Goal: Task Accomplishment & Management: Manage account settings

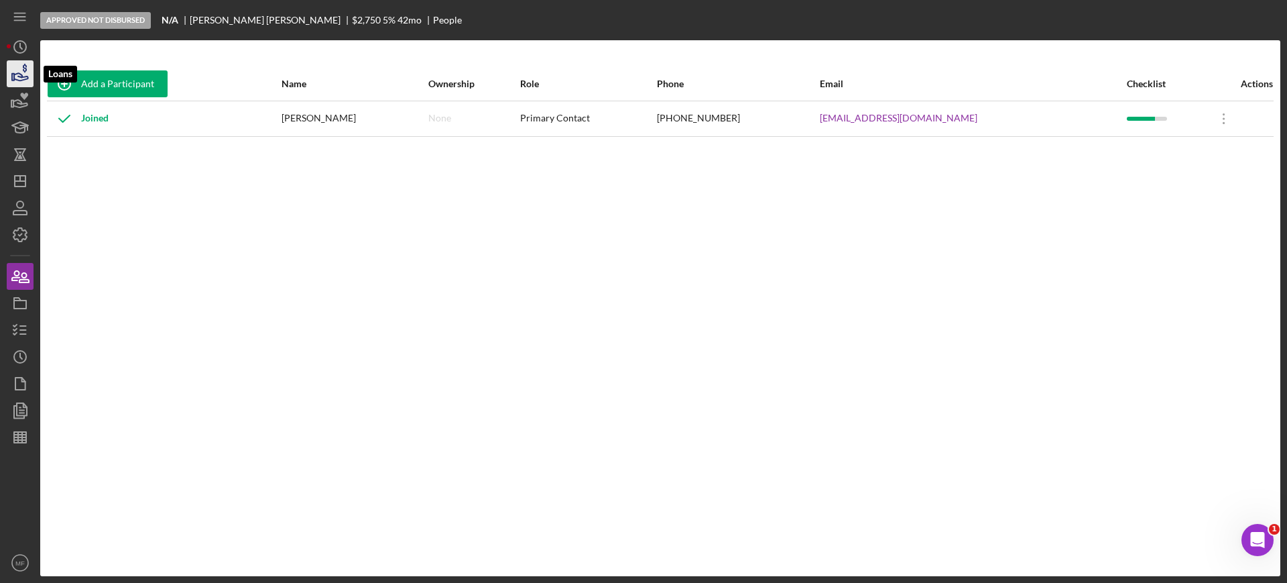
click at [24, 80] on icon "button" at bounding box center [20, 74] width 34 height 34
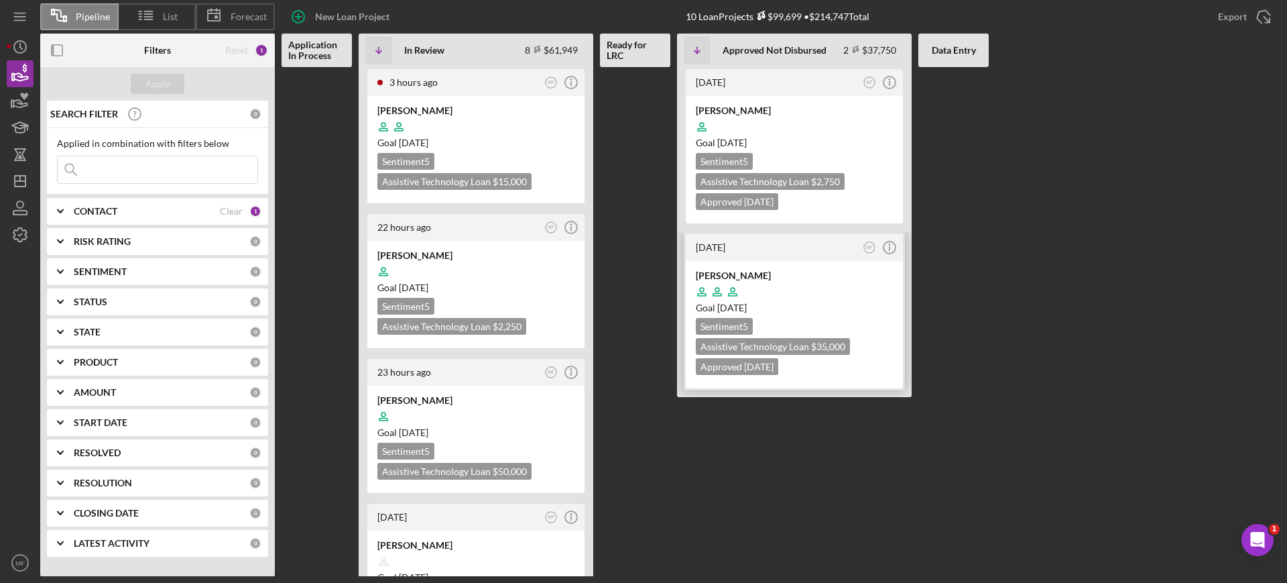
click at [831, 279] on div at bounding box center [794, 291] width 197 height 25
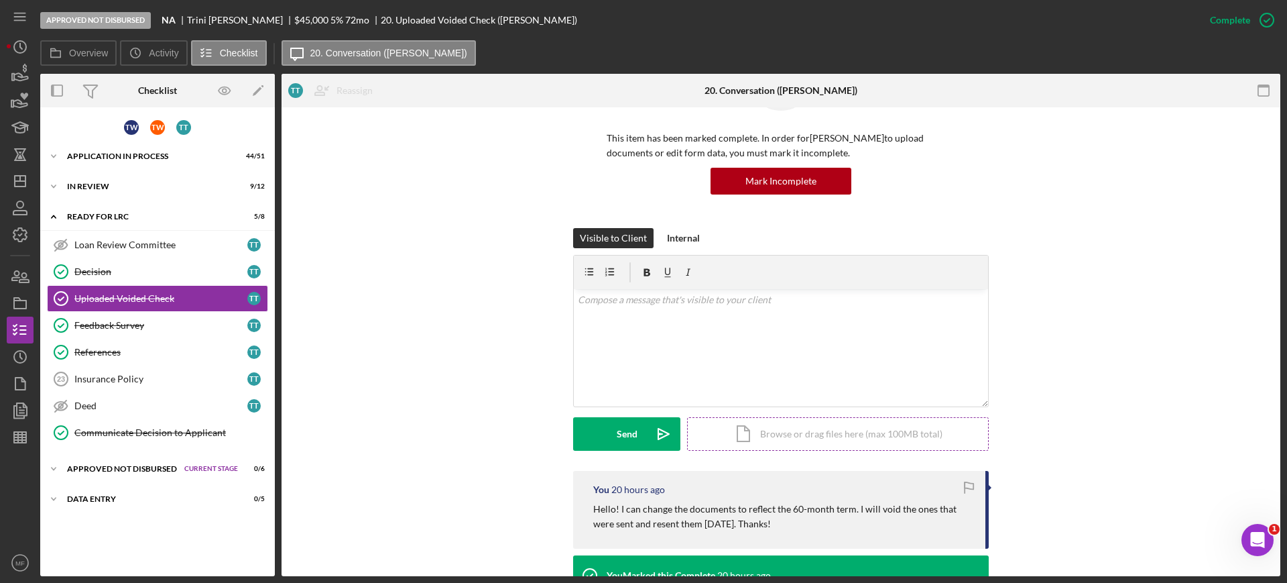
scroll to position [168, 0]
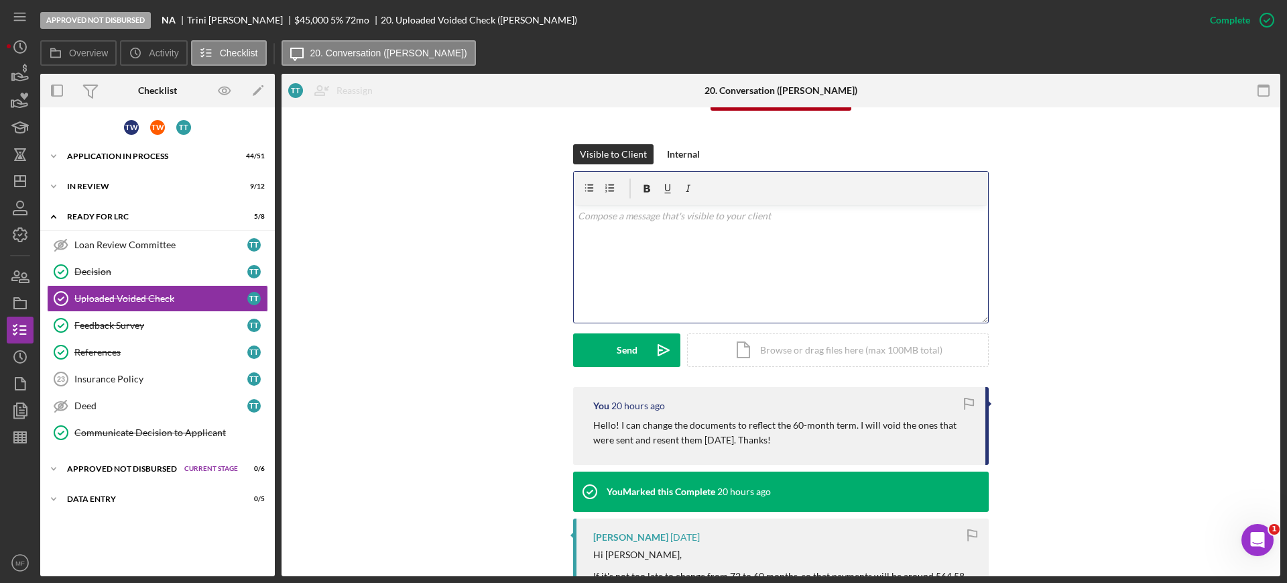
click at [641, 230] on div "v Color teal Color pink Remove color Add row above Add row below Add column bef…" at bounding box center [781, 263] width 414 height 117
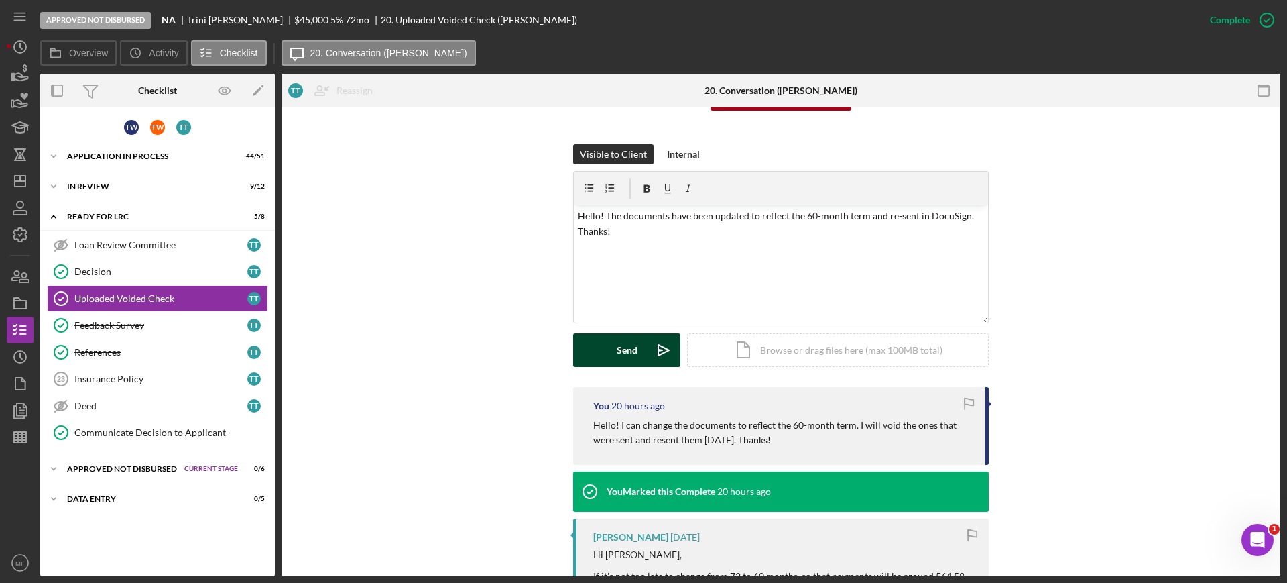
click at [623, 347] on div "Send" at bounding box center [627, 350] width 21 height 34
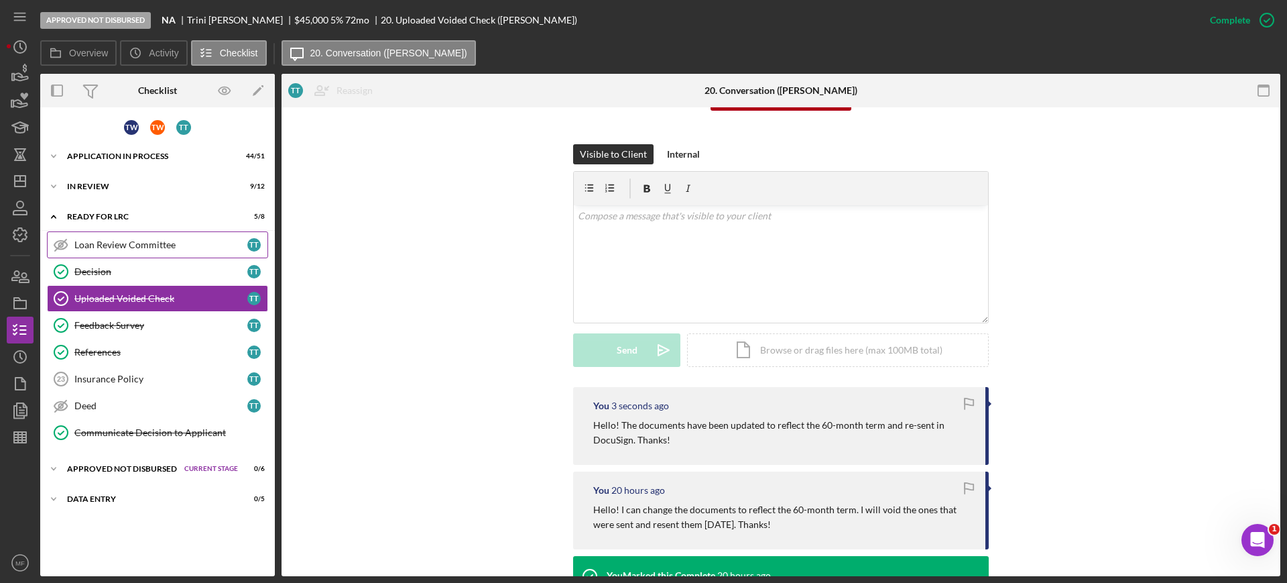
click at [131, 248] on div "Loan Review Committee" at bounding box center [160, 244] width 173 height 11
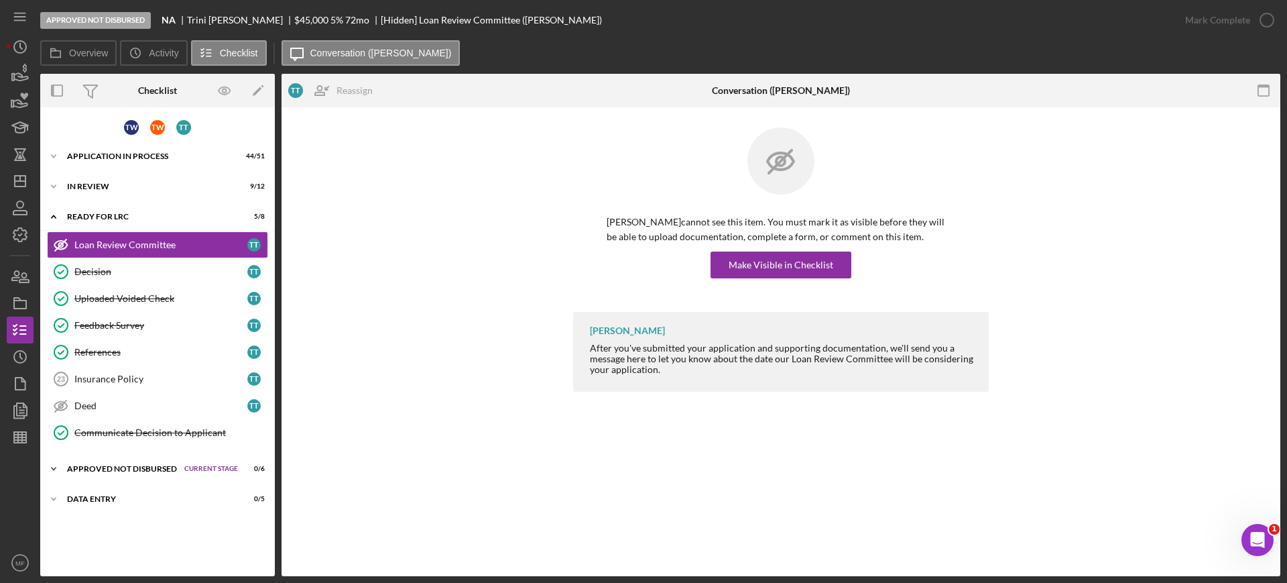
click at [160, 469] on div "Approved Not Disbursed" at bounding box center [122, 469] width 111 height 8
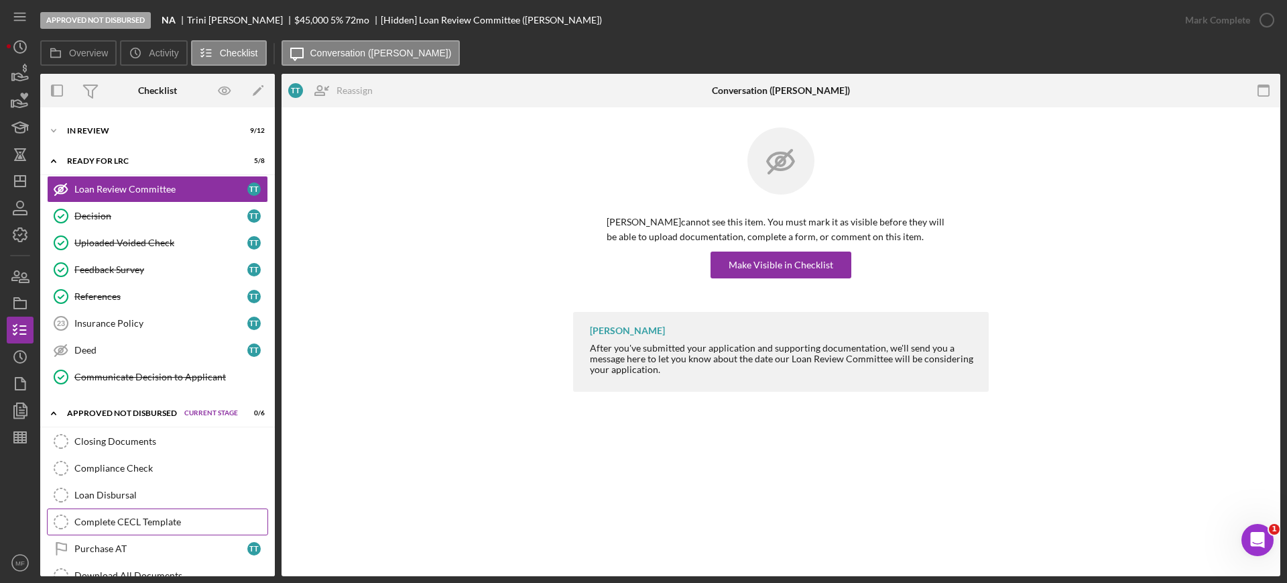
scroll to position [84, 0]
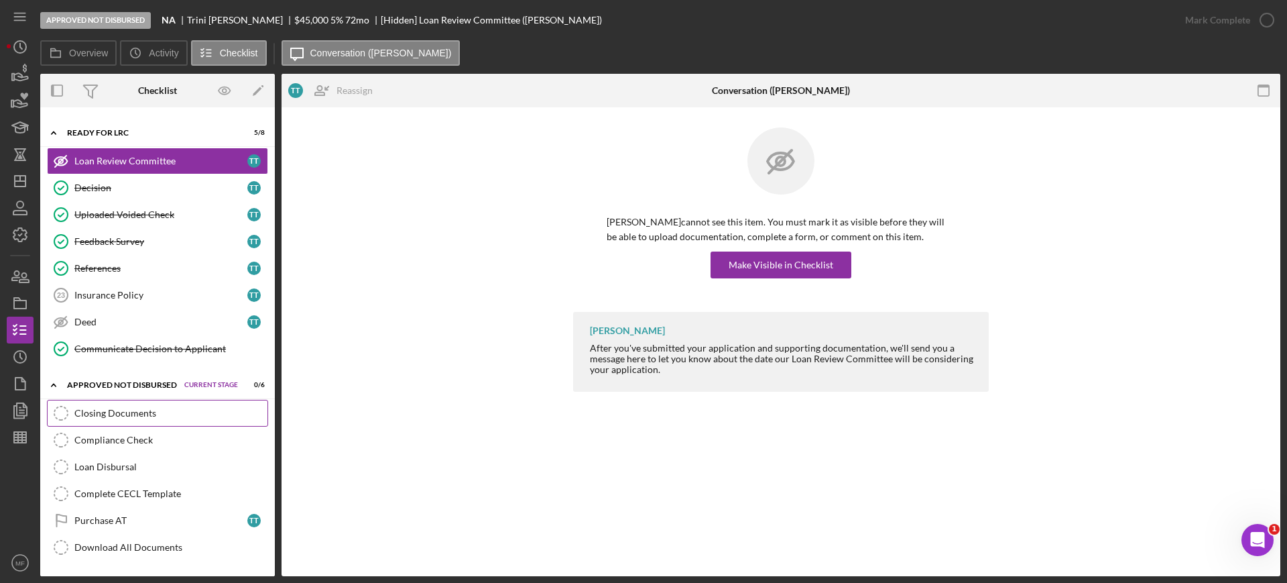
click at [152, 420] on link "Closing Documents Closing Documents" at bounding box center [157, 413] width 221 height 27
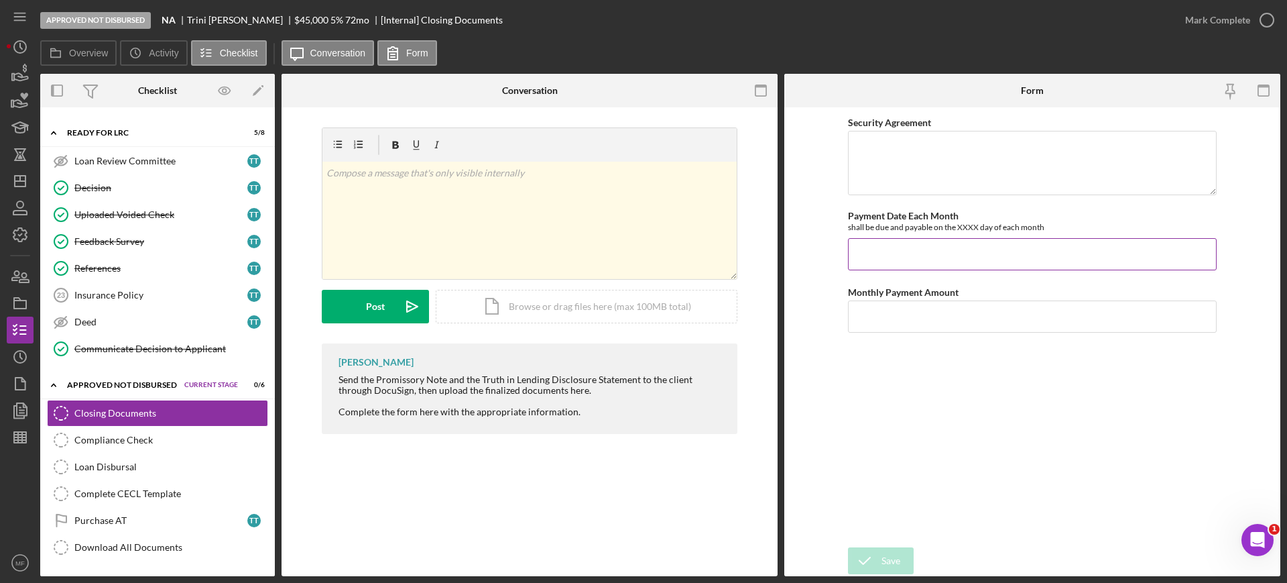
click at [898, 250] on input "Payment Date Each Month" at bounding box center [1032, 254] width 369 height 32
click at [901, 257] on input "Payment Date Each Month" at bounding box center [1032, 254] width 369 height 32
type input "3rd"
click at [929, 322] on input "Monthly Payment Amount" at bounding box center [1032, 316] width 369 height 32
click at [957, 320] on input "Monthly Payment Amount" at bounding box center [1032, 316] width 369 height 32
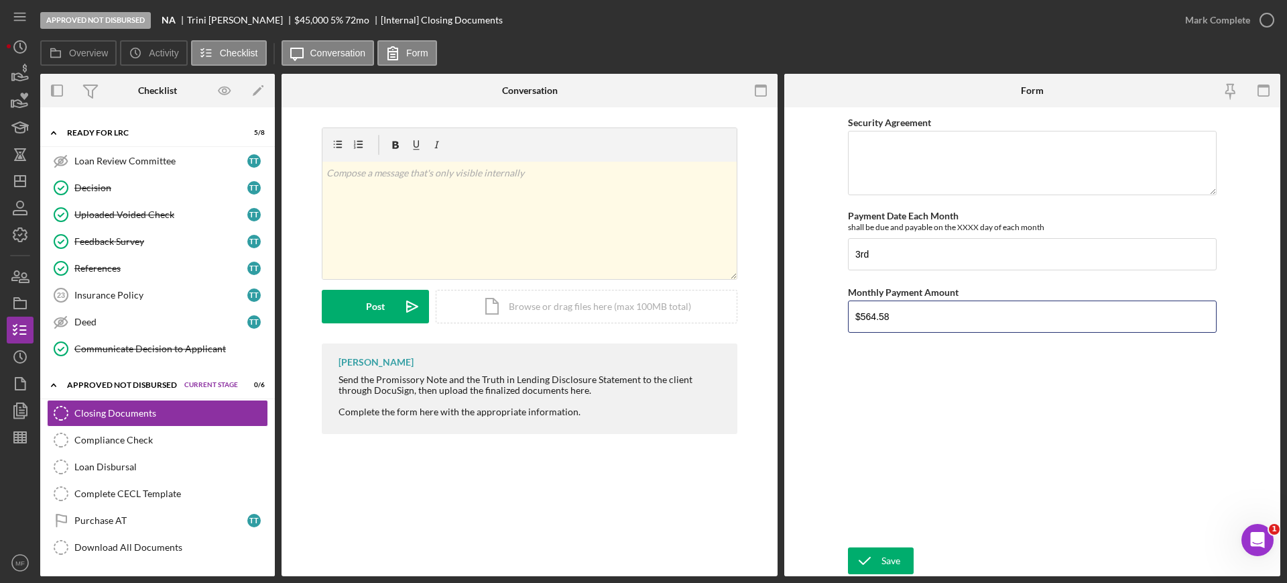
type input "$564.58"
click at [877, 152] on textarea "Security Agreement" at bounding box center [1032, 163] width 369 height 64
paste textarea "2013 Chrysler Town & Country with [PERSON_NAME] XT conversion, VIN #[US_VEHICLE…"
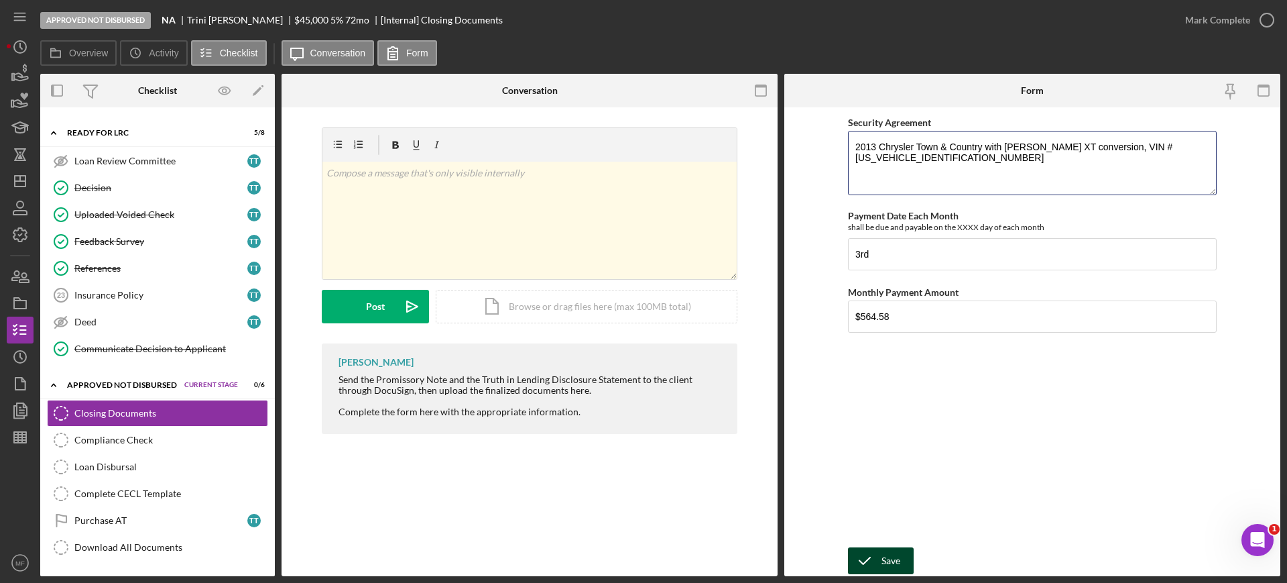
type textarea "2013 Chrysler Town & Country with [PERSON_NAME] XT conversion, VIN #[US_VEHICLE…"
click at [869, 558] on polyline "submit" at bounding box center [864, 560] width 11 height 7
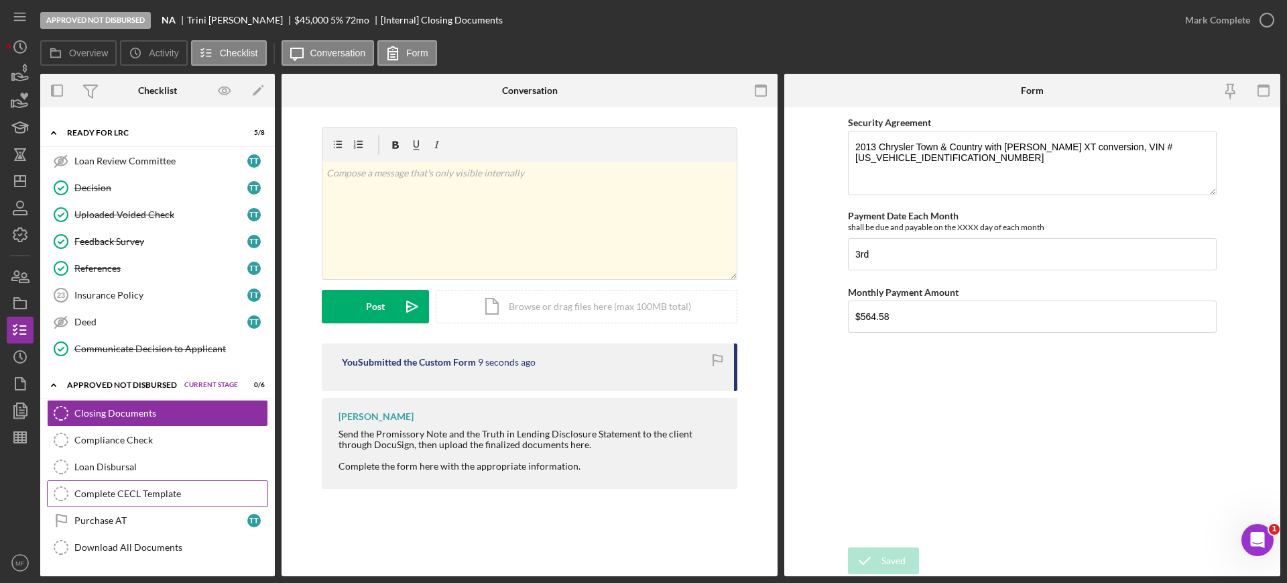
click at [112, 497] on div "Complete CECL Template" at bounding box center [170, 493] width 193 height 11
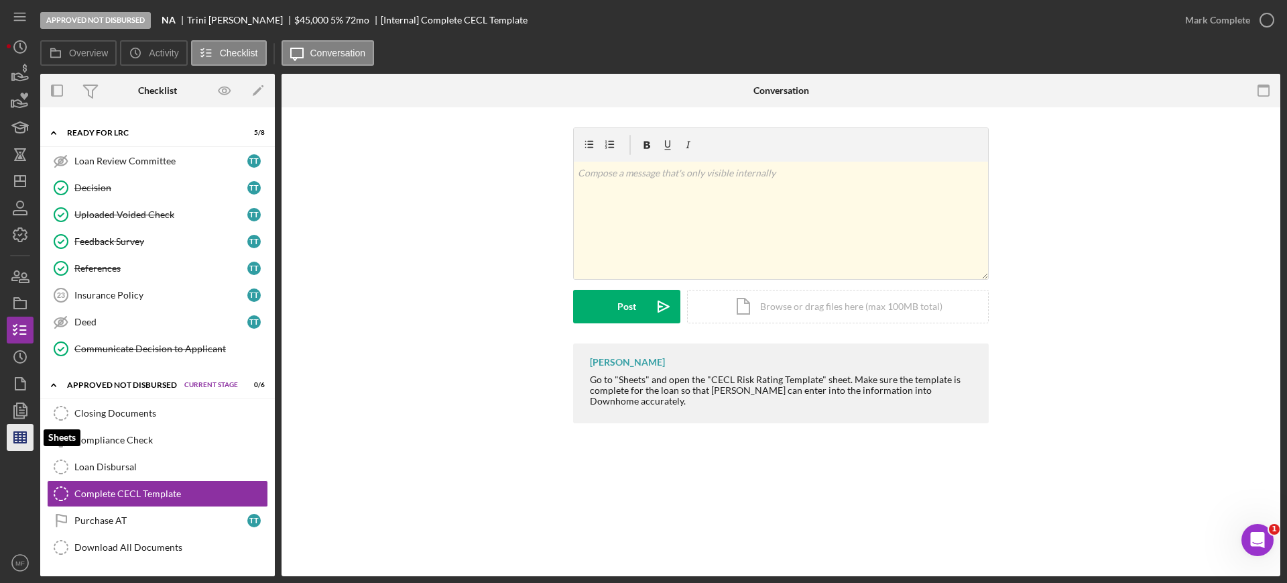
click at [22, 435] on line "button" at bounding box center [22, 437] width 0 height 11
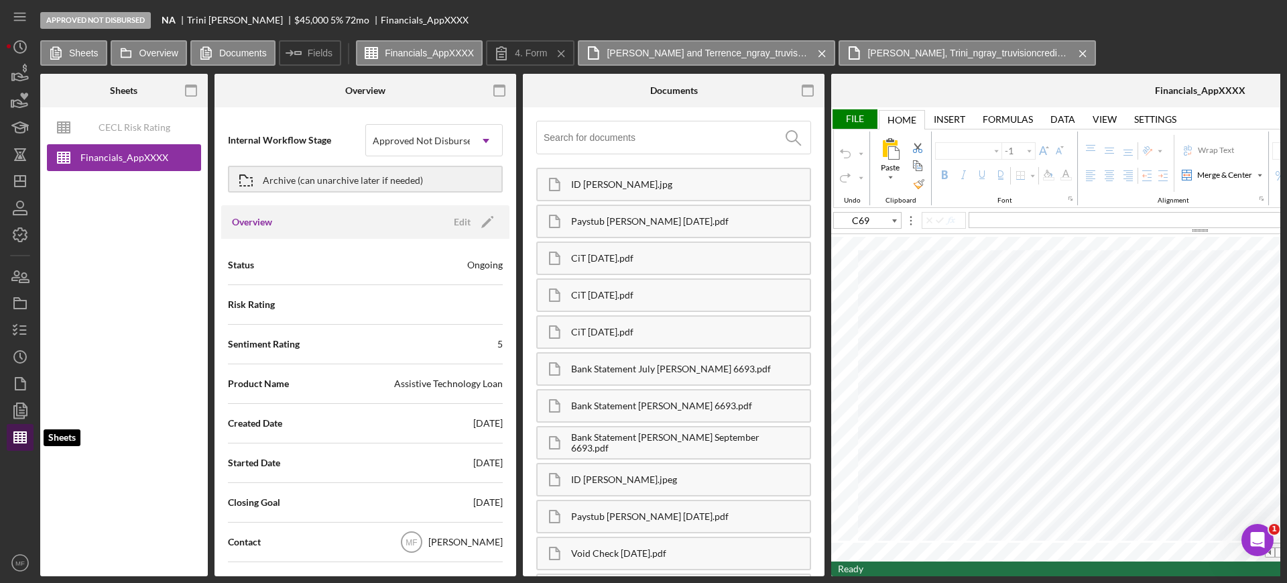
type input "Calibri"
type input "11"
type input "B38"
type input "Arial"
type input "10"
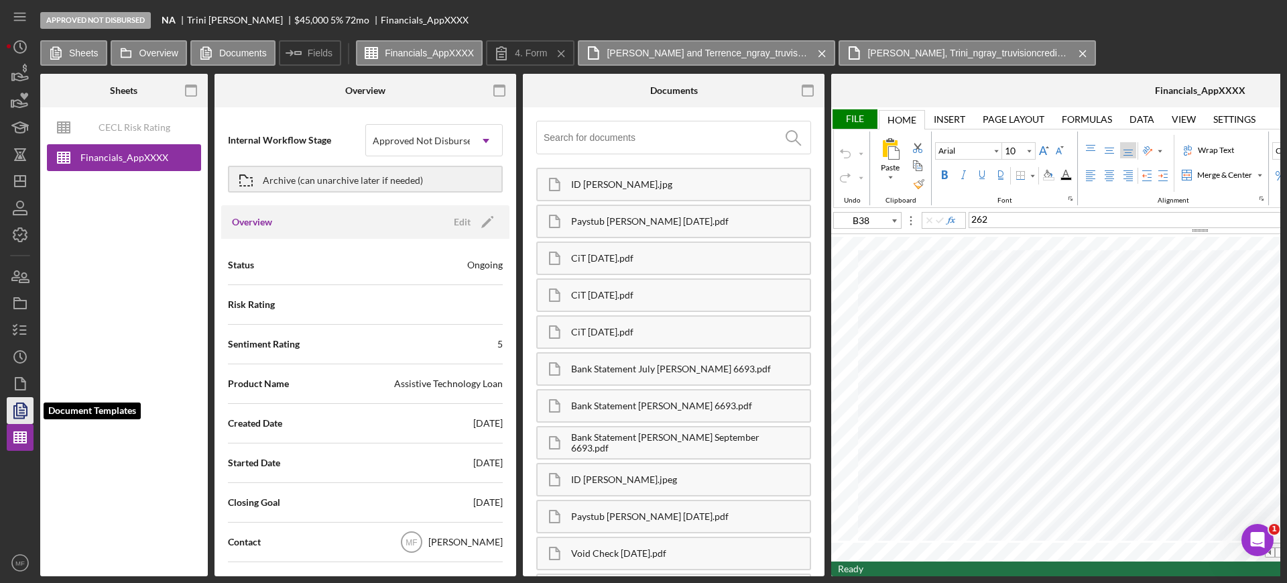
click at [18, 410] on icon "button" at bounding box center [20, 411] width 34 height 34
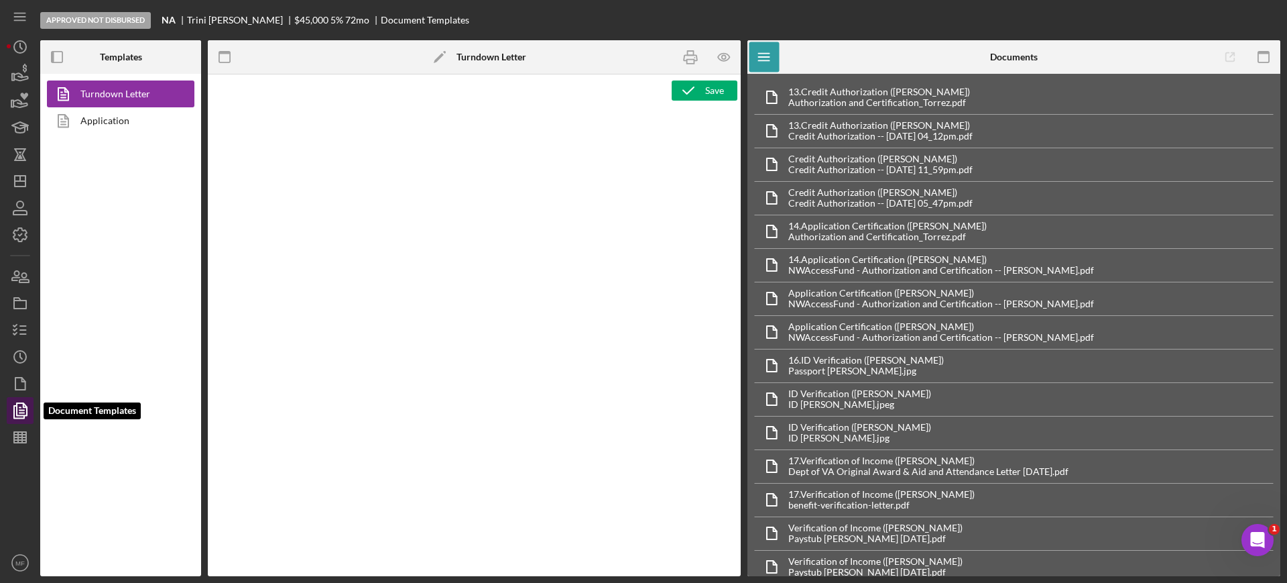
type textarea "<p style="margin: 0in; font-size: 12pt; font-family: Arial, sans-serif;"><br><i…"
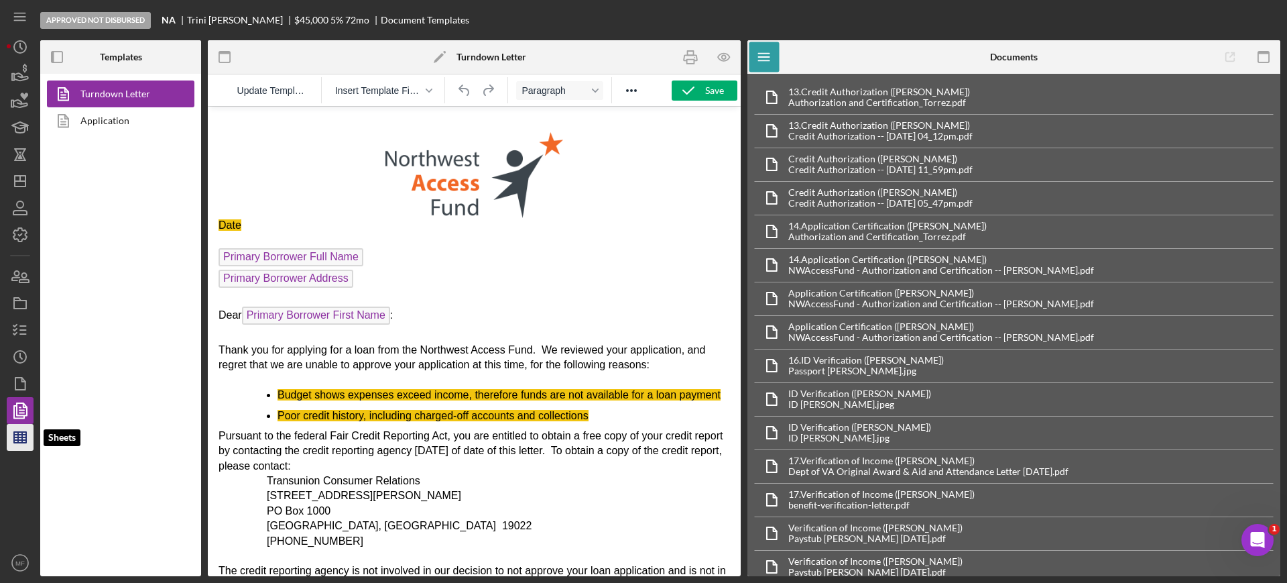
click at [22, 434] on line "button" at bounding box center [22, 437] width 0 height 11
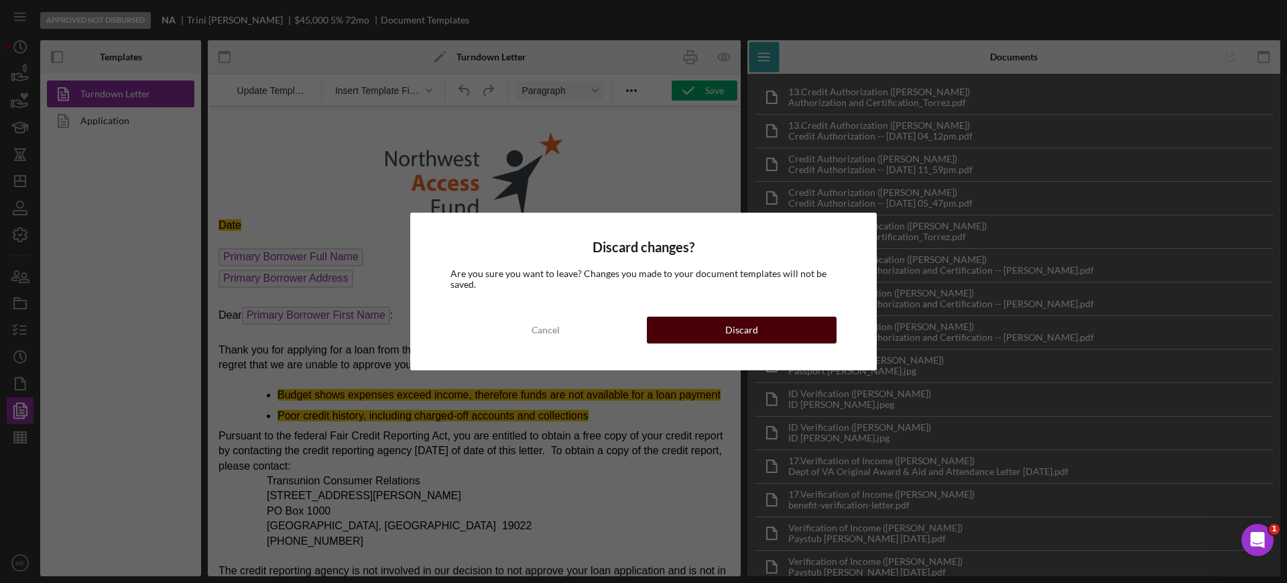
click at [740, 328] on div "Discard" at bounding box center [741, 329] width 33 height 27
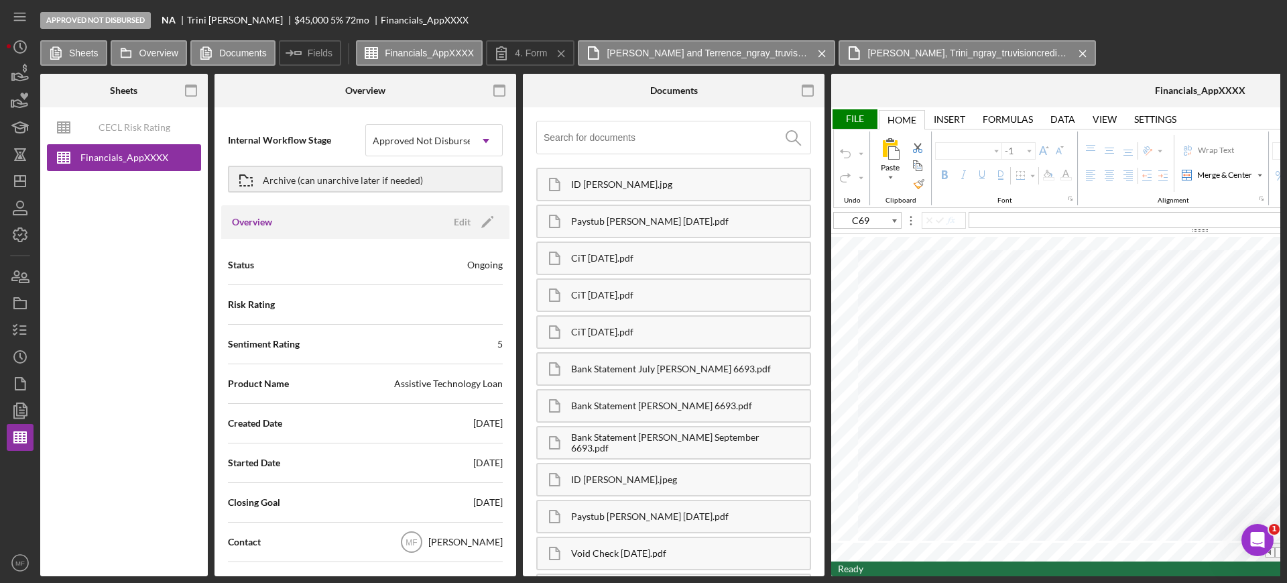
type input "Calibri"
type input "11"
type input "E79"
type input "Arial"
type input "10"
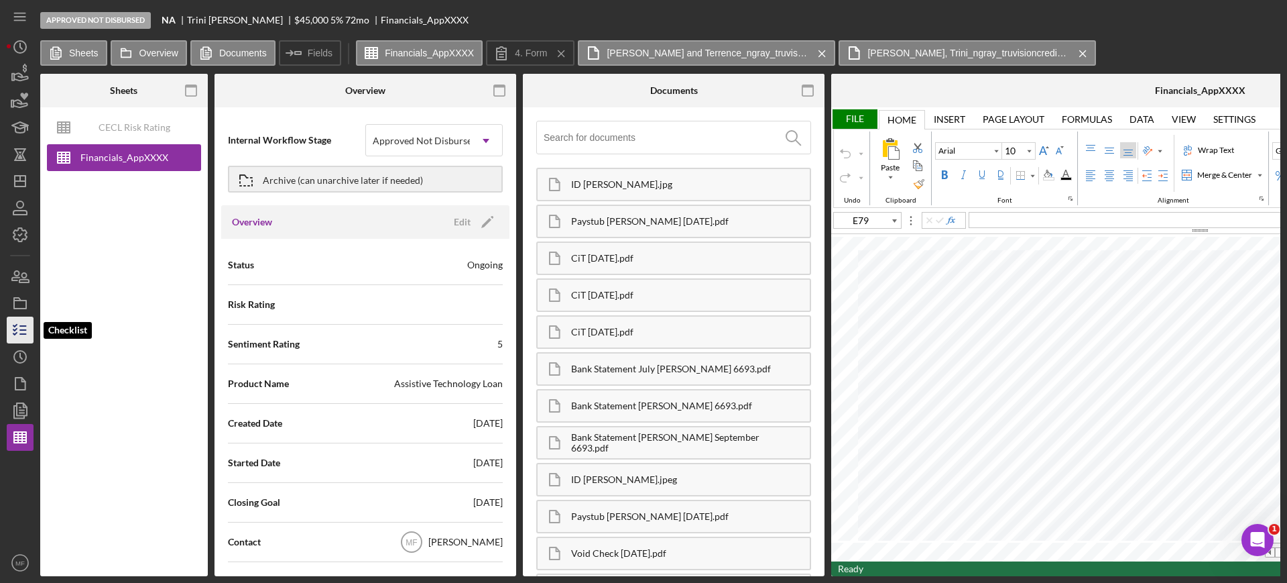
click at [23, 330] on line "button" at bounding box center [23, 330] width 6 height 0
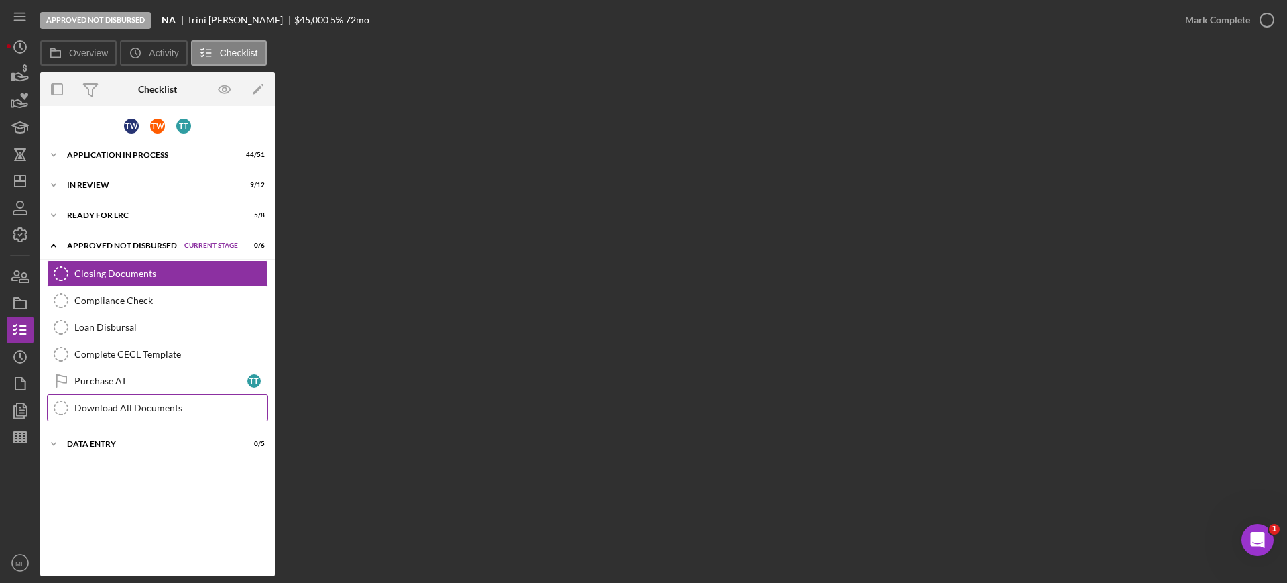
click at [153, 406] on div "Download All Documents" at bounding box center [170, 407] width 193 height 11
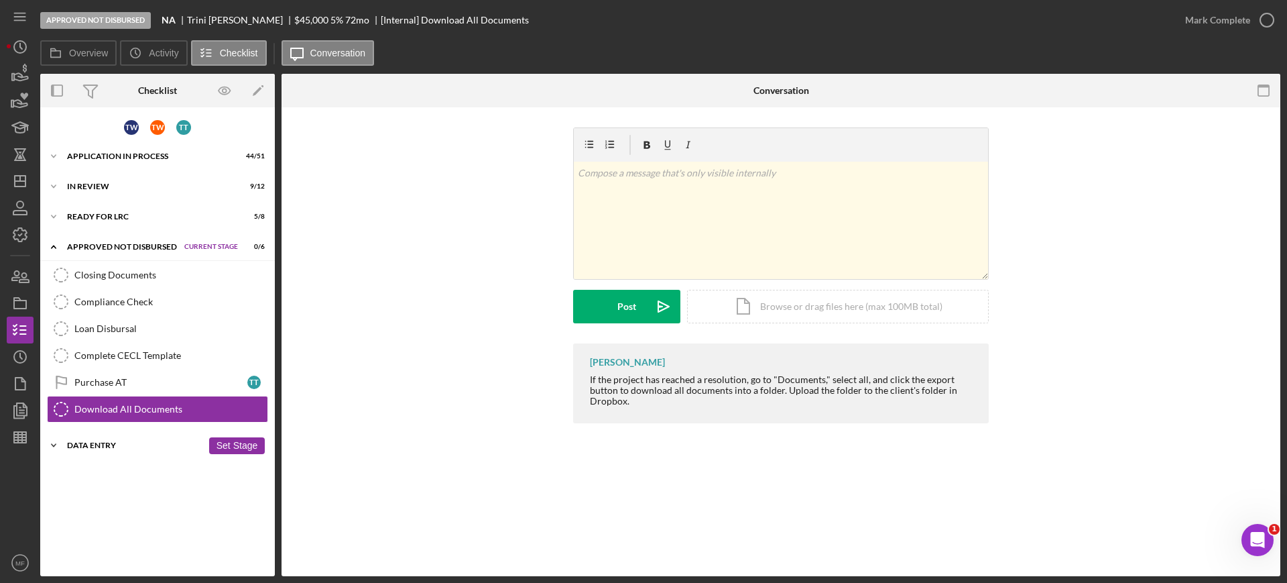
click at [88, 442] on div "Data Entry" at bounding box center [134, 445] width 135 height 8
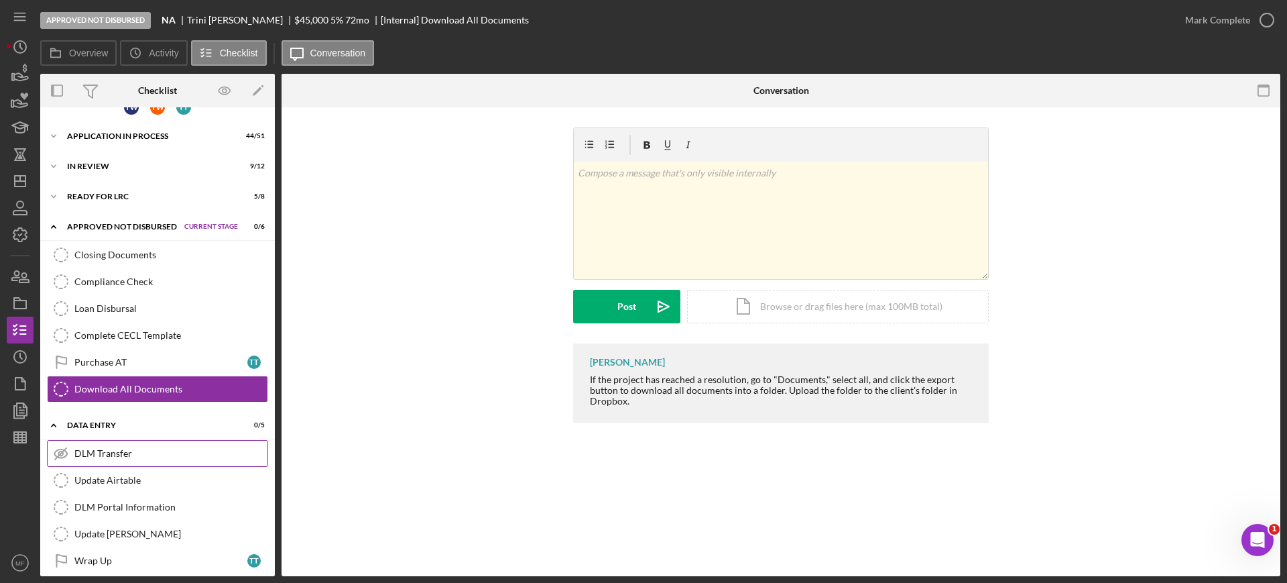
scroll to position [32, 0]
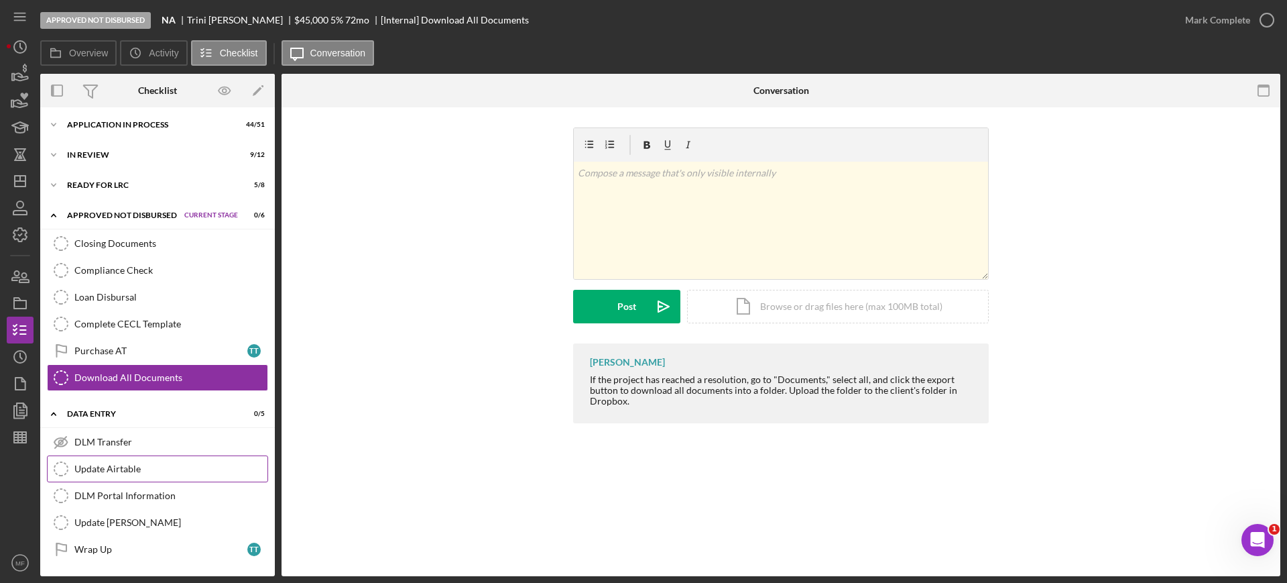
click at [112, 464] on div "Update Airtable" at bounding box center [170, 468] width 193 height 11
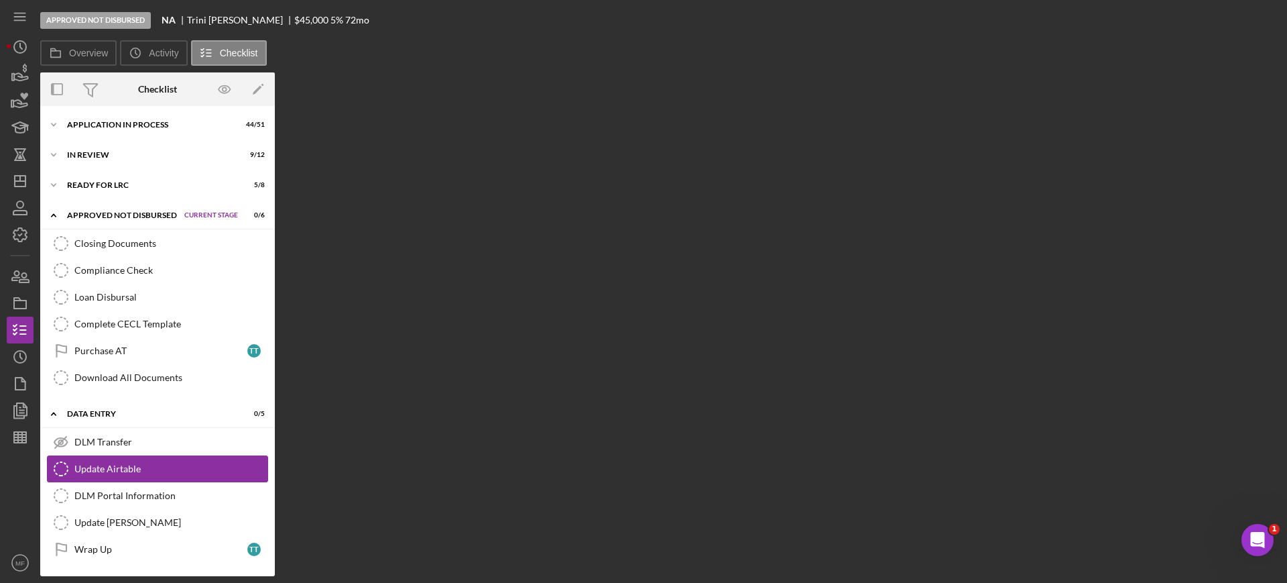
scroll to position [32, 0]
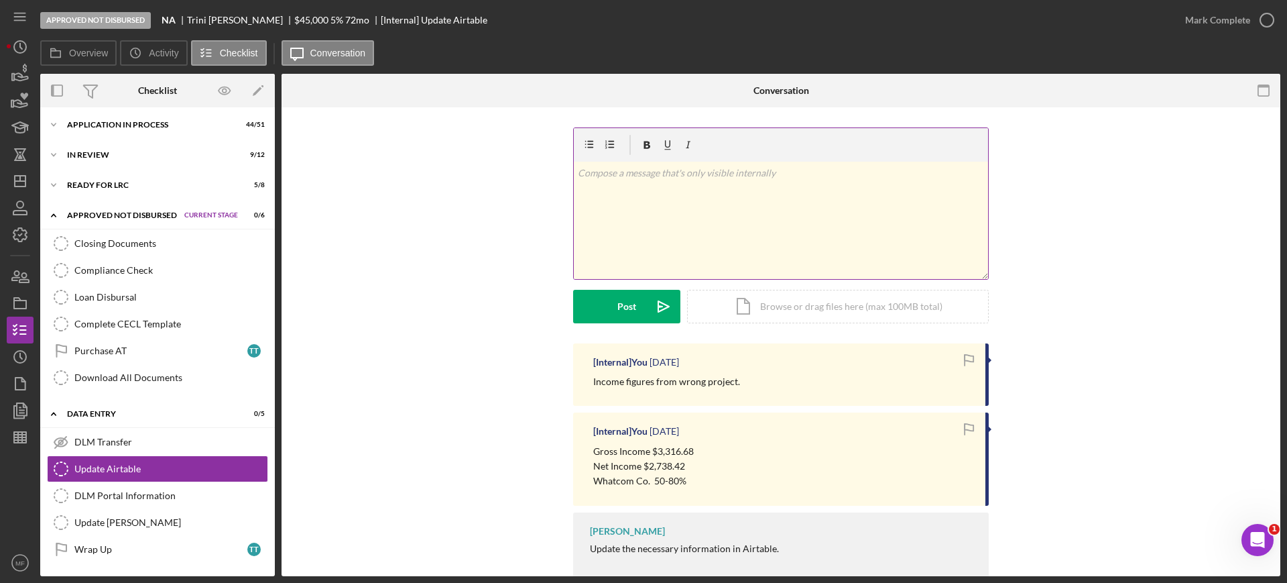
click at [639, 180] on p at bounding box center [781, 173] width 407 height 15
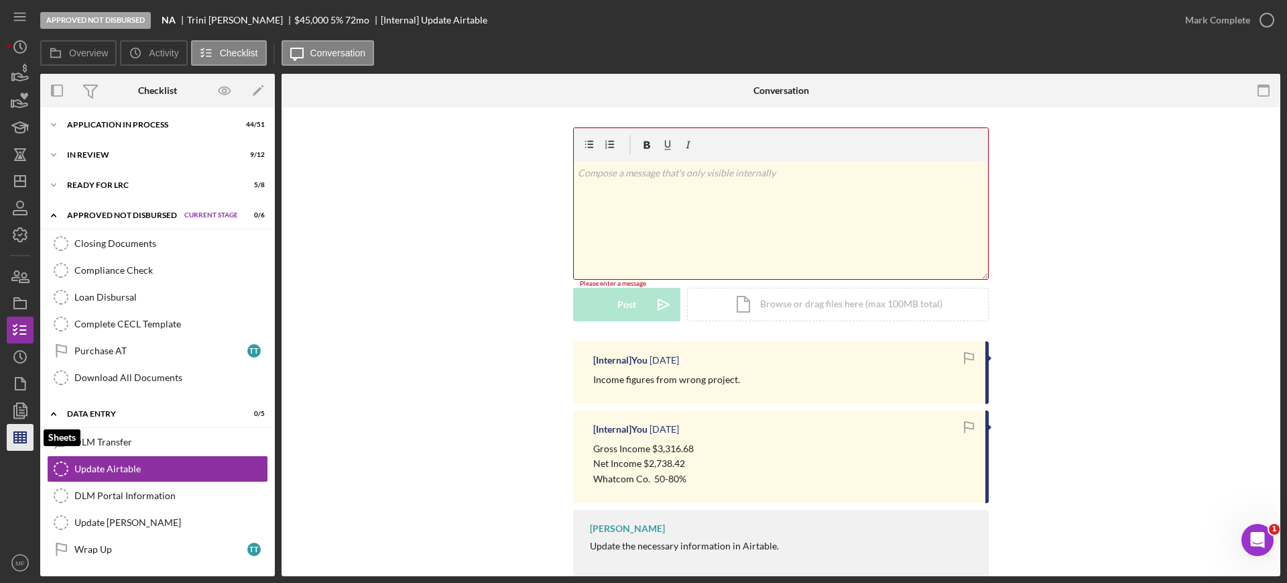
click at [22, 440] on line "button" at bounding box center [22, 437] width 0 height 11
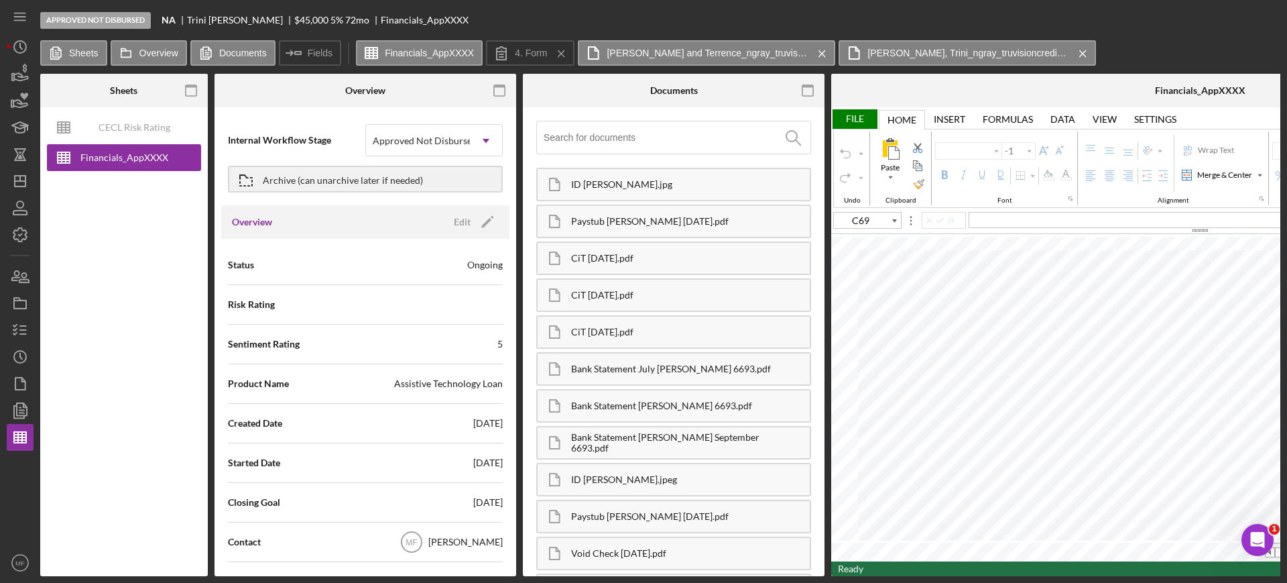
type input "Calibri"
type input "11"
type input "E79"
type input "Arial"
type input "10"
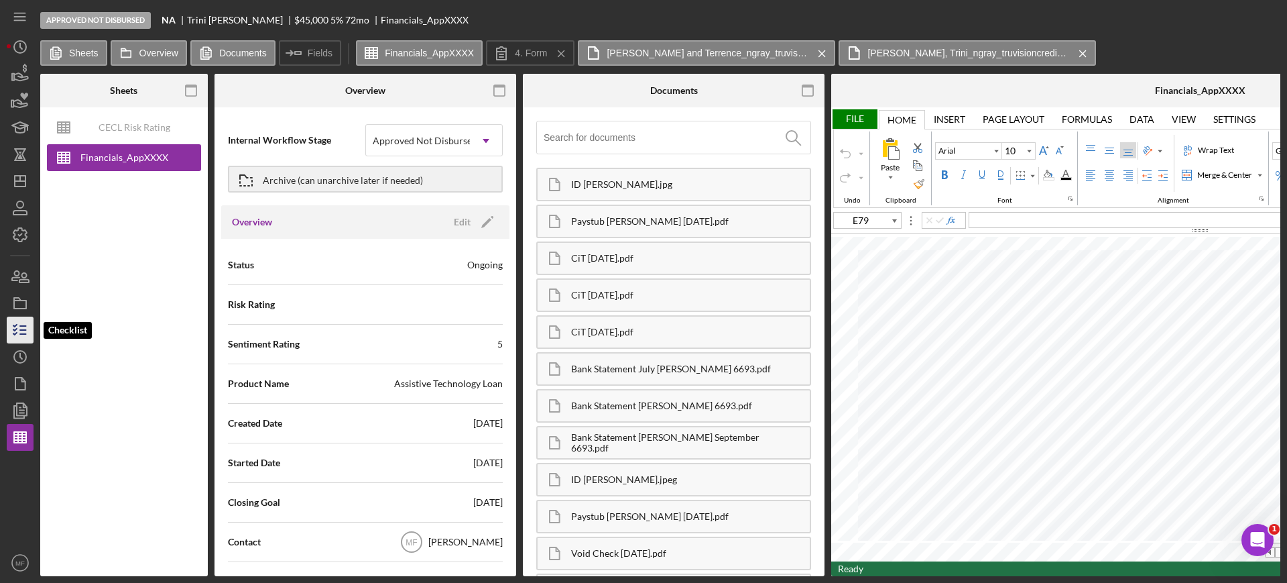
click at [7, 332] on icon "button" at bounding box center [20, 330] width 34 height 34
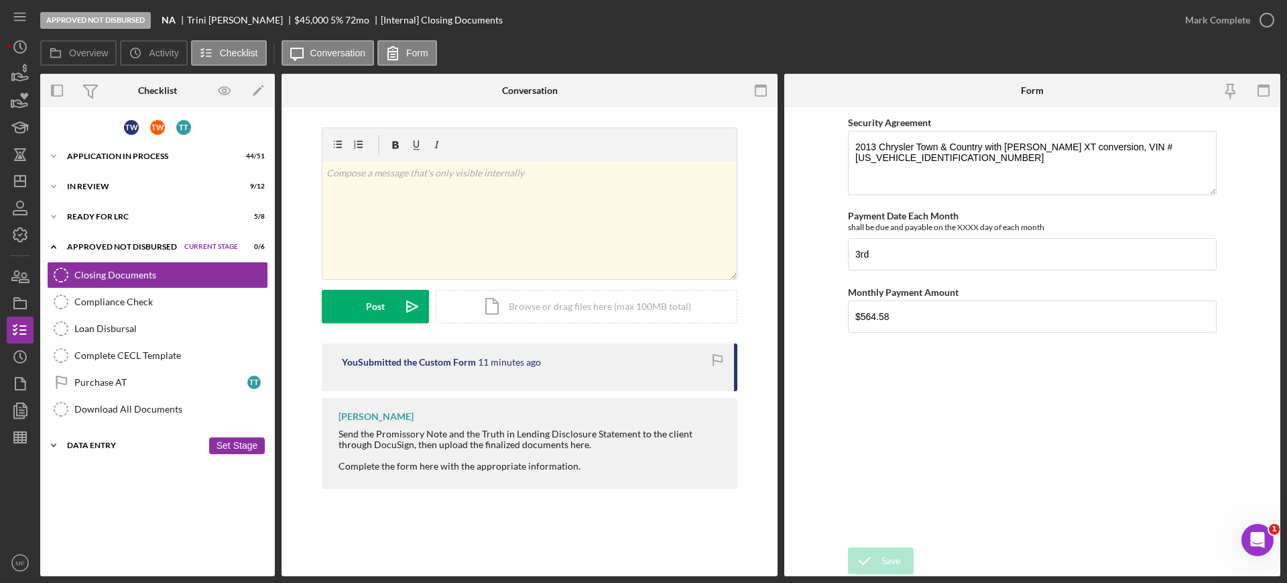
click at [117, 438] on div "Icon/Expander Data Entry 0 / 5 Set Stage" at bounding box center [157, 445] width 235 height 27
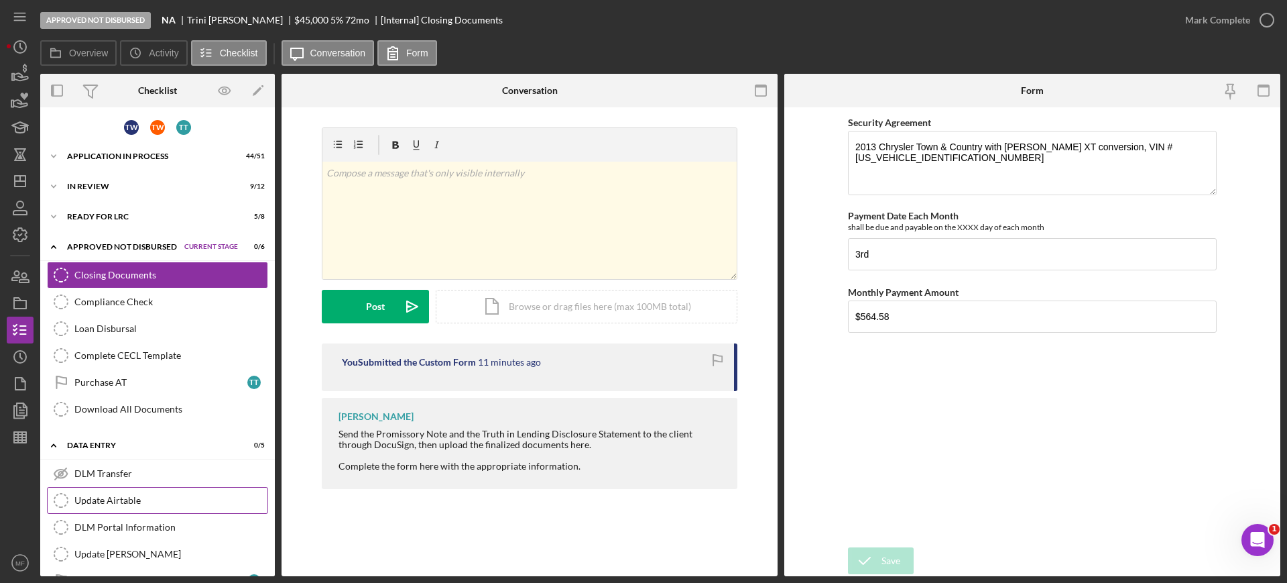
scroll to position [32, 0]
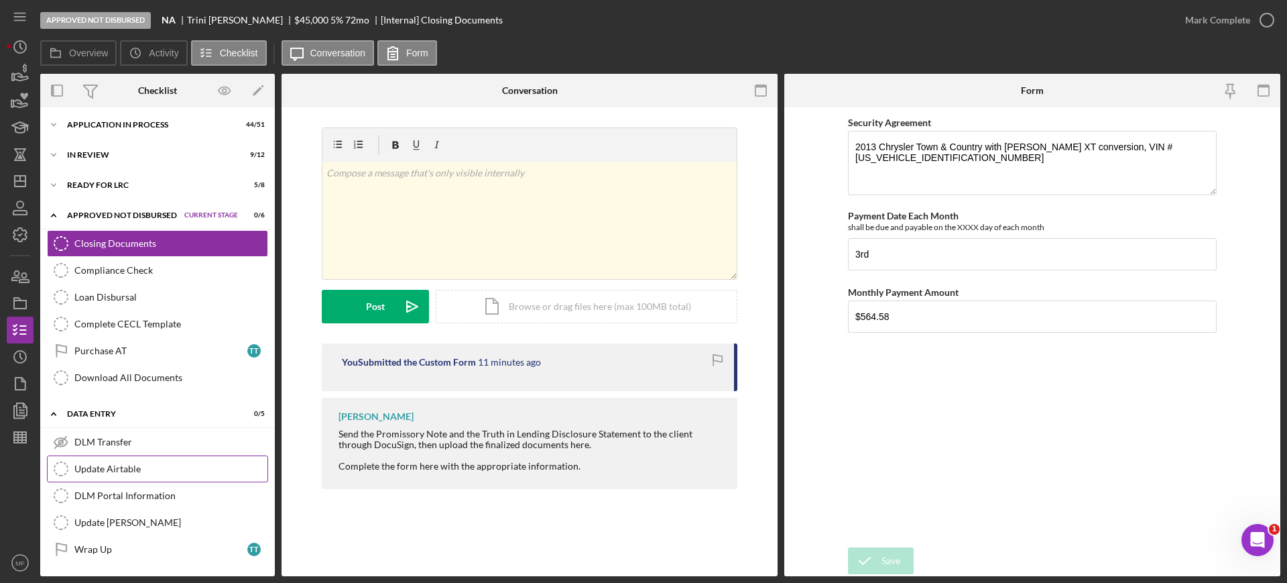
click at [125, 475] on link "Update Airtable Update Airtable" at bounding box center [157, 468] width 221 height 27
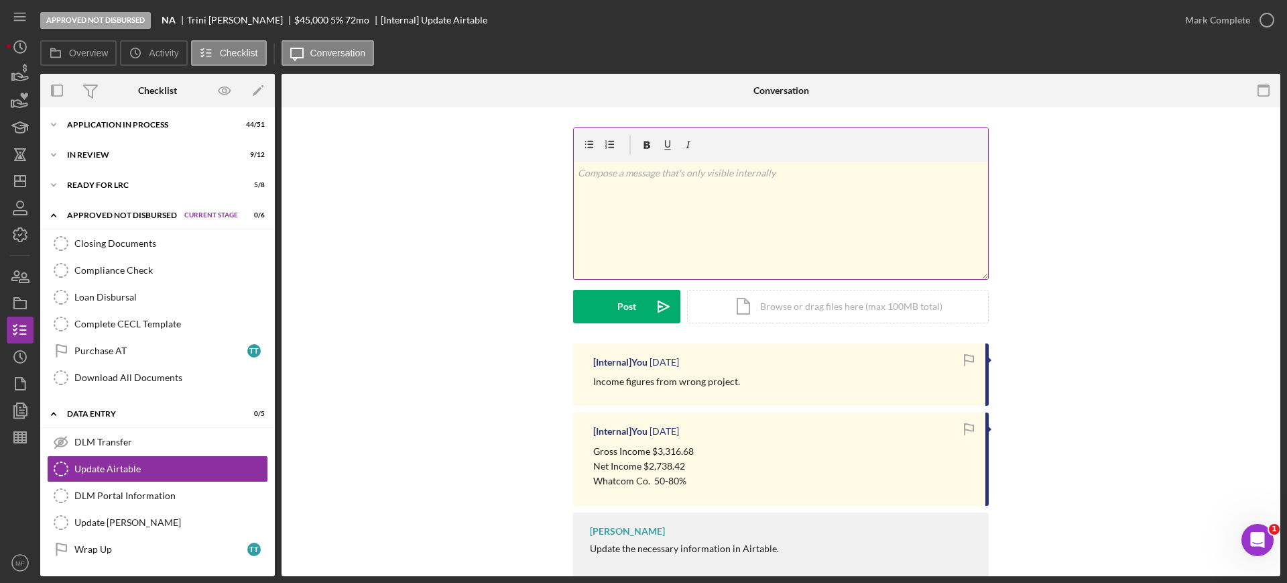
click at [610, 184] on div "v Color teal Color pink Remove color Add row above Add row below Add column bef…" at bounding box center [781, 220] width 414 height 117
click at [578, 166] on p "Gross Income $2,437" at bounding box center [781, 173] width 407 height 15
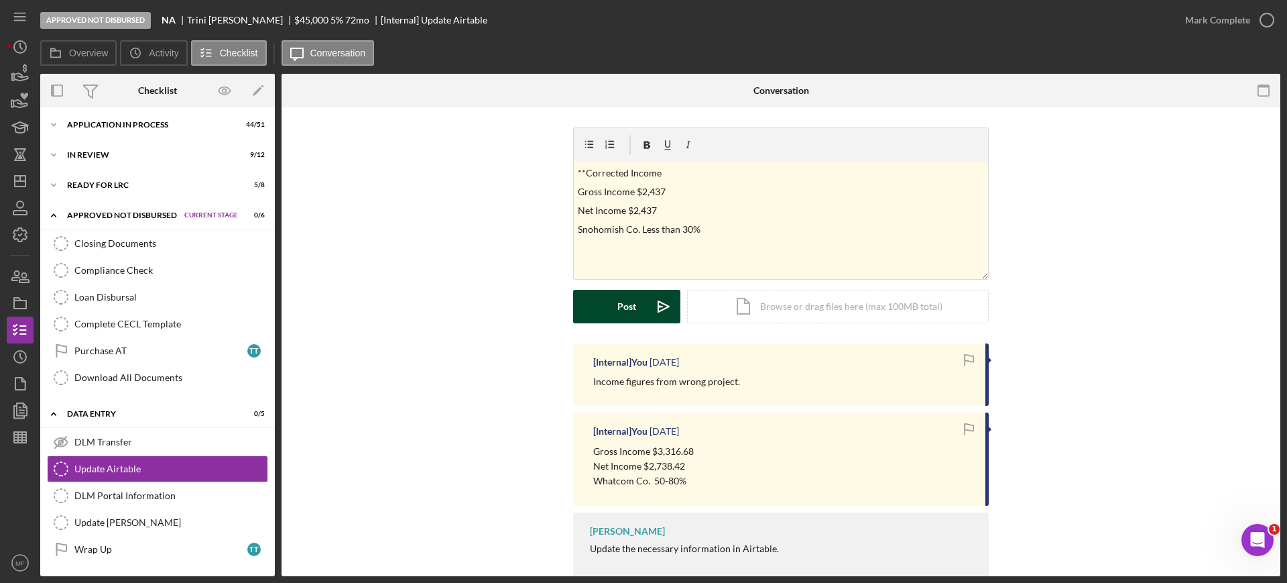
click at [614, 308] on button "Post Icon/icon-invite-send" at bounding box center [626, 307] width 107 height 34
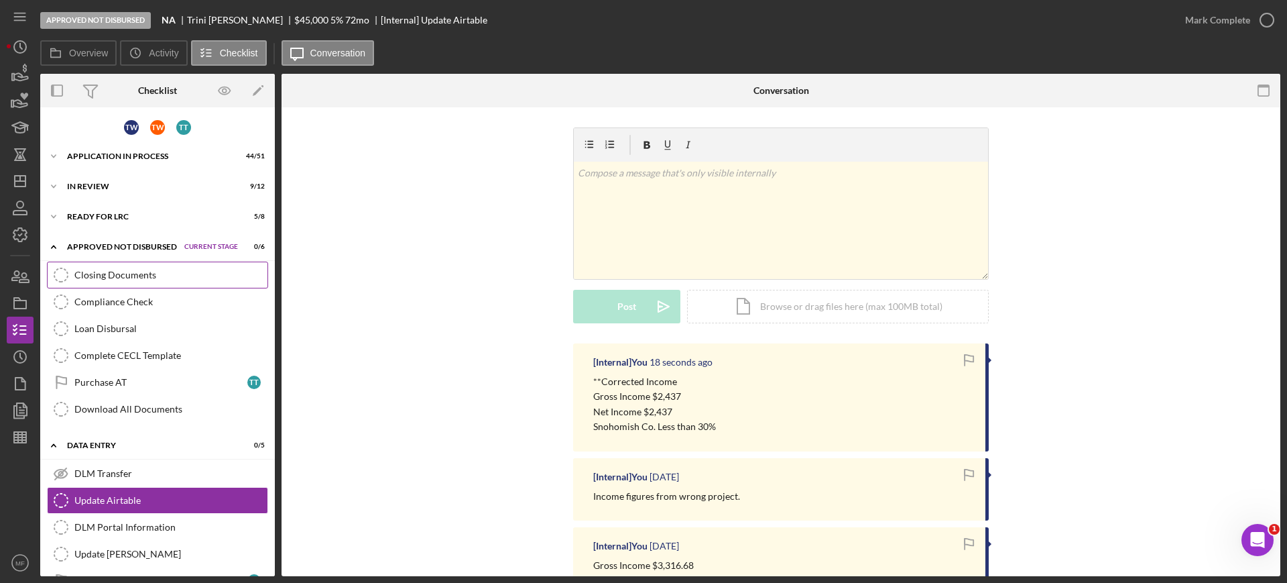
click at [149, 269] on div "Closing Documents" at bounding box center [170, 274] width 193 height 11
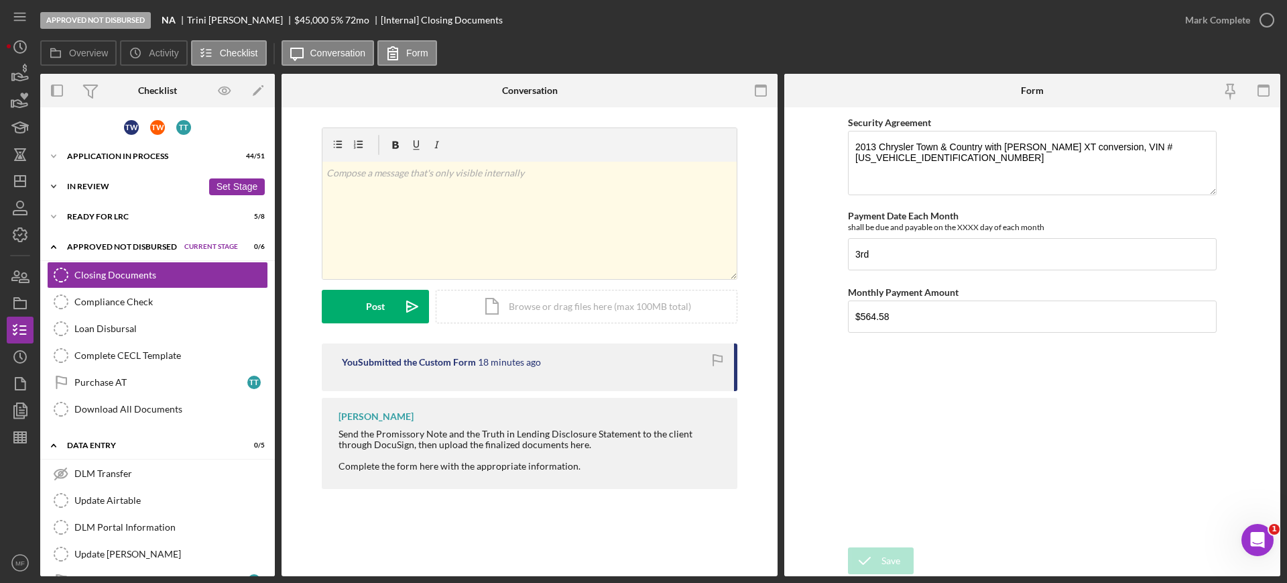
click at [107, 187] on div "In Review" at bounding box center [134, 186] width 135 height 8
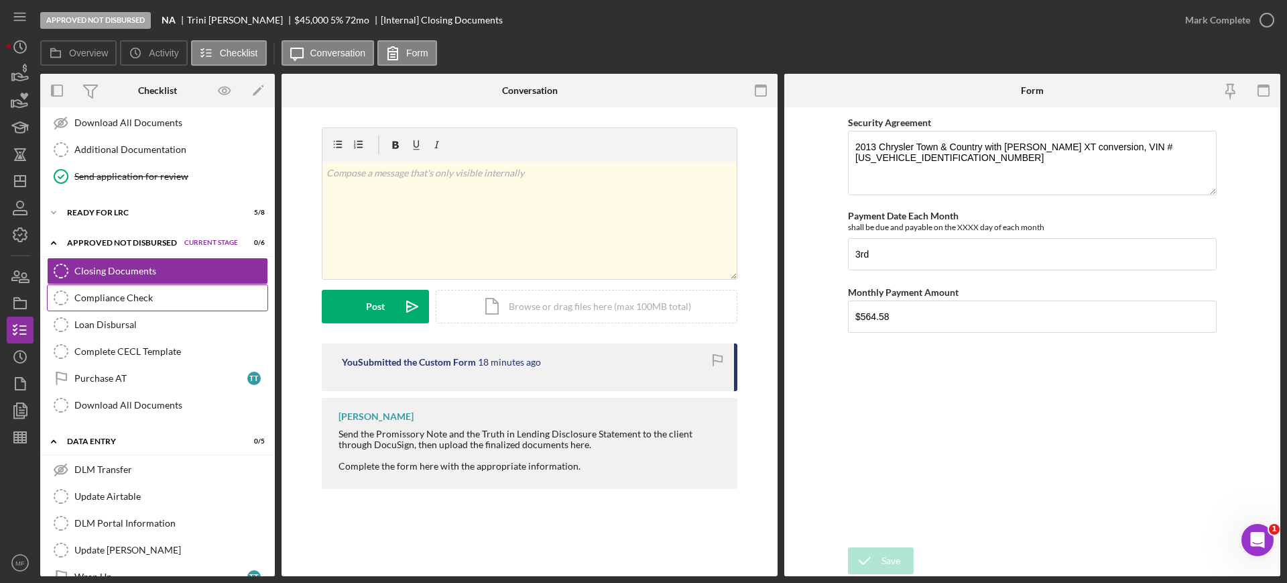
scroll to position [335, 0]
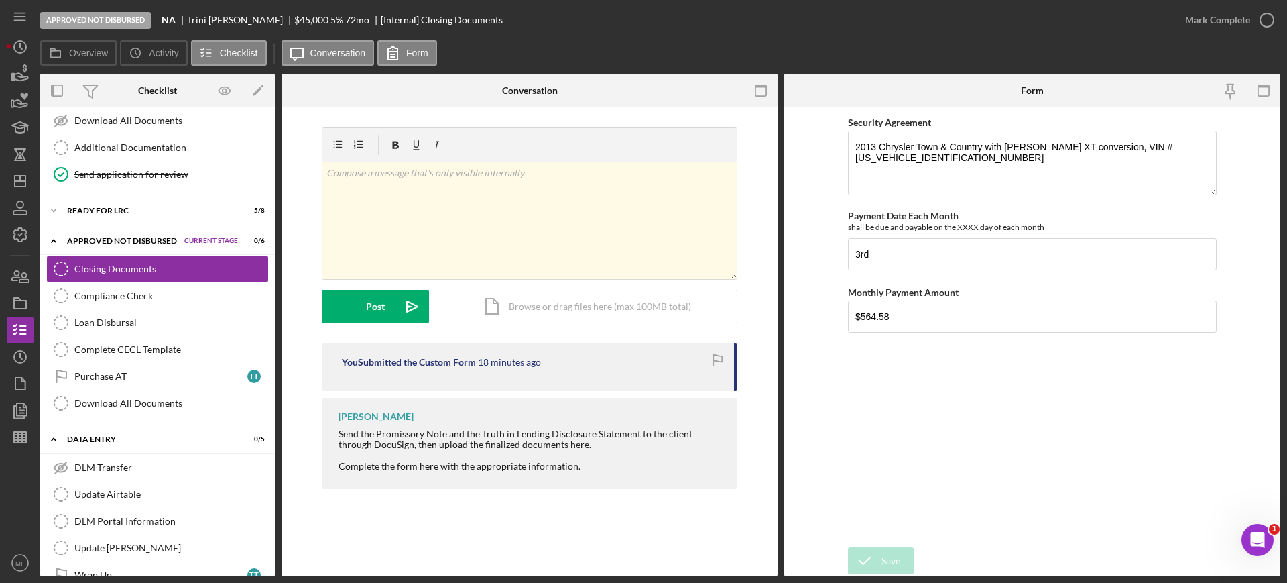
click at [157, 263] on div "Closing Documents" at bounding box center [170, 268] width 193 height 11
click at [127, 346] on div "Complete CECL Template" at bounding box center [170, 349] width 193 height 11
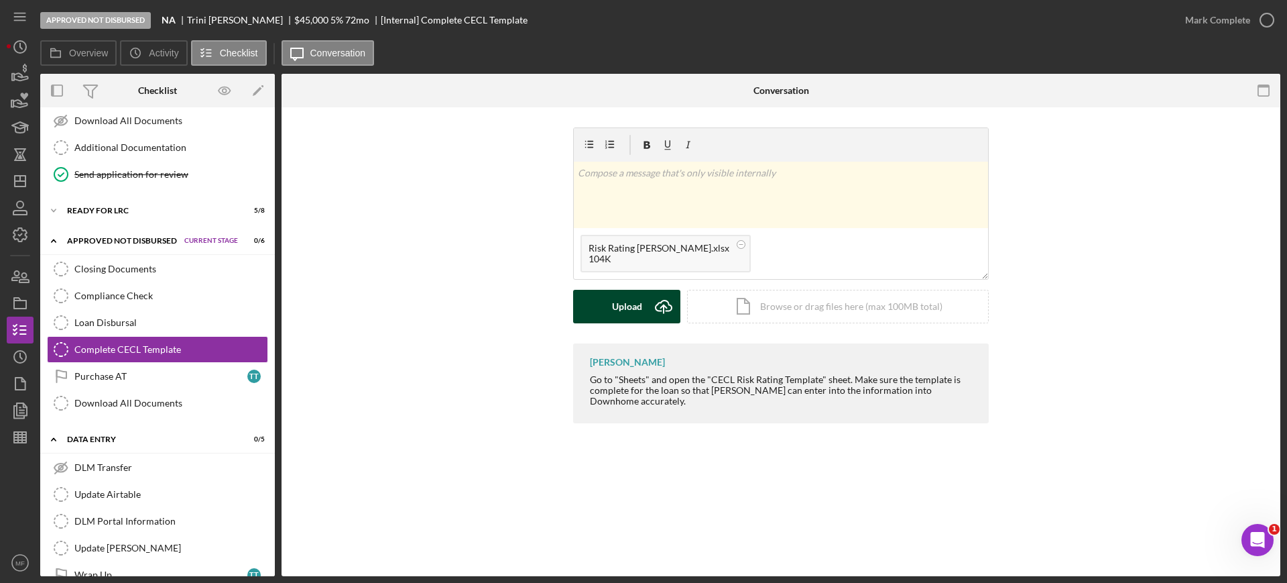
click at [613, 300] on div "Upload" at bounding box center [627, 307] width 30 height 34
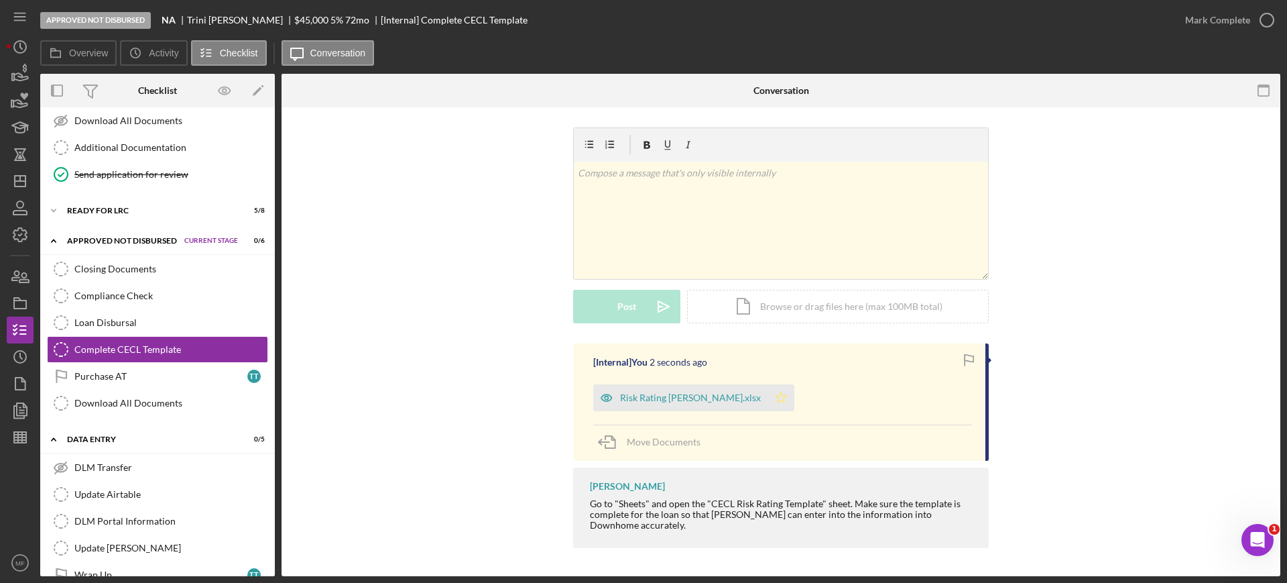
click at [776, 400] on polygon "button" at bounding box center [781, 396] width 11 height 11
click at [1262, 19] on icon "button" at bounding box center [1267, 20] width 34 height 34
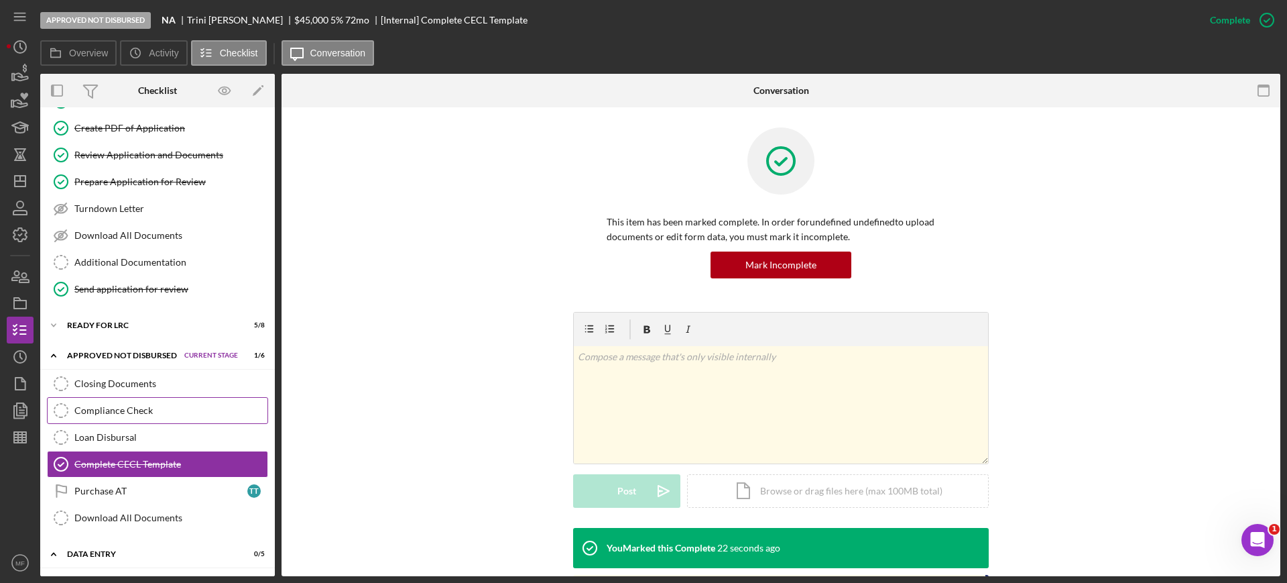
scroll to position [193, 0]
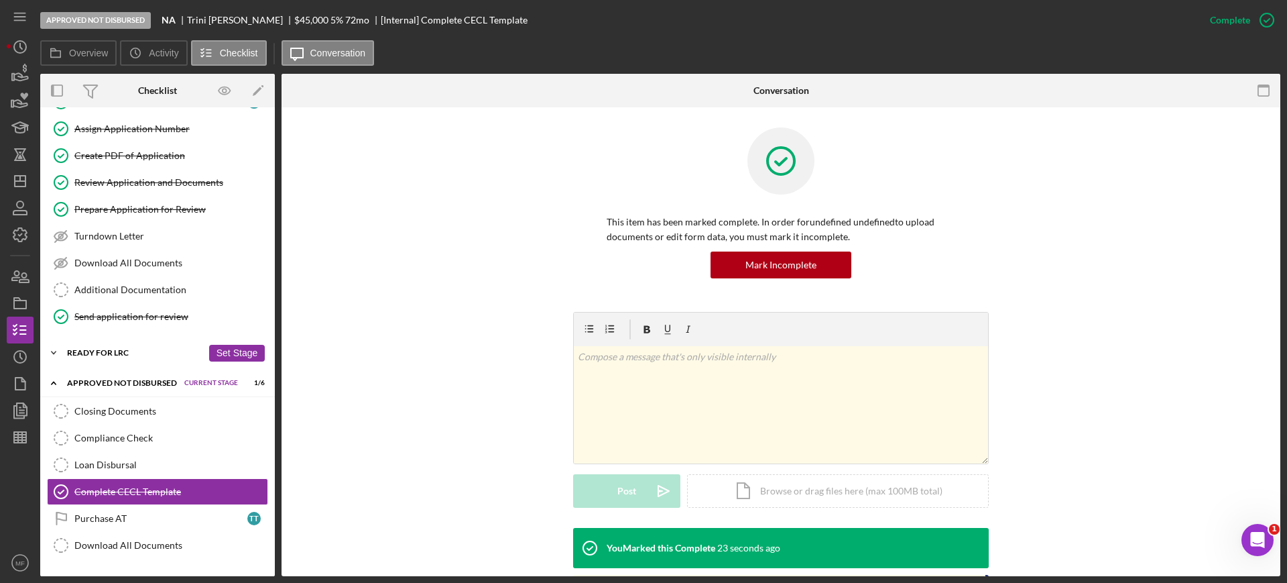
click at [126, 354] on div "Ready for LRC" at bounding box center [134, 353] width 135 height 8
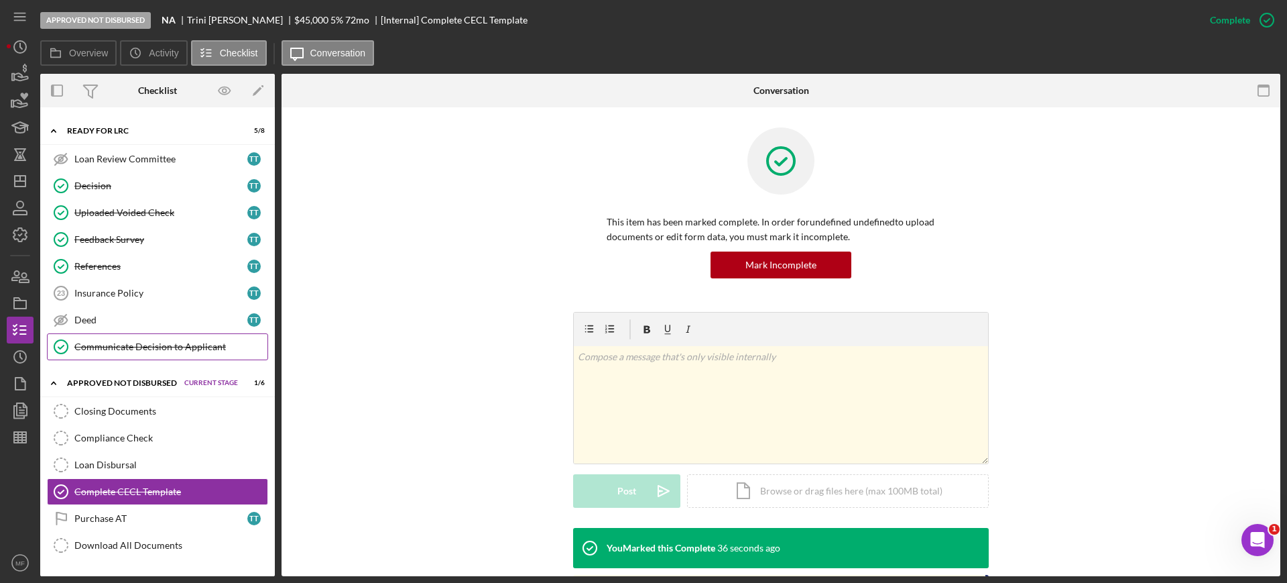
scroll to position [331, 0]
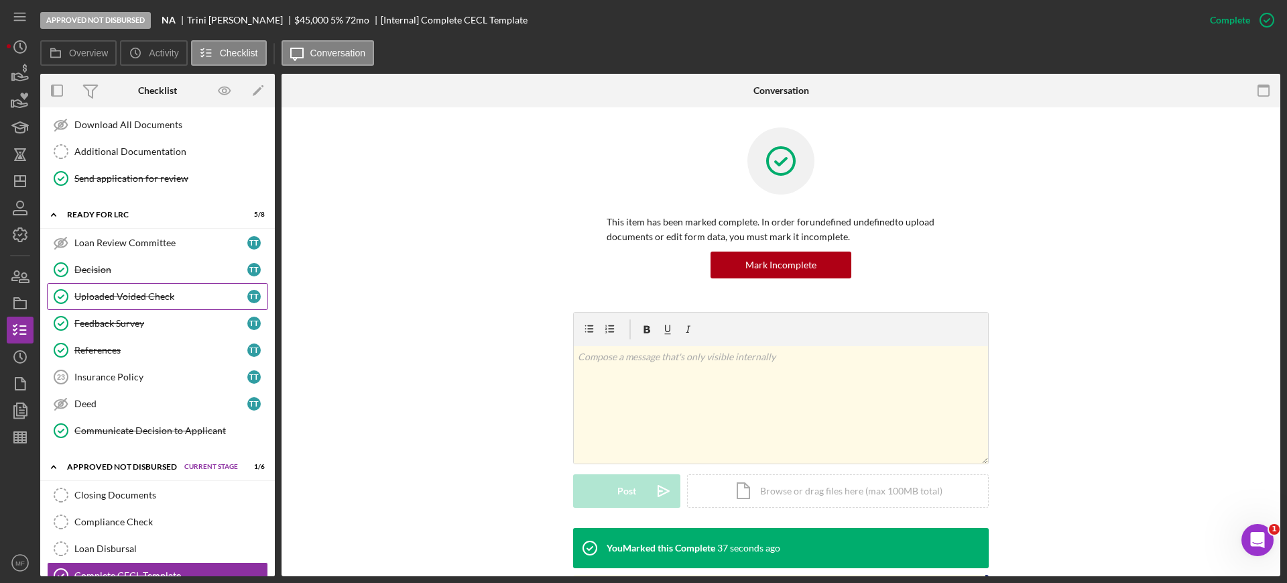
click at [159, 297] on div "Uploaded Voided Check" at bounding box center [160, 296] width 173 height 11
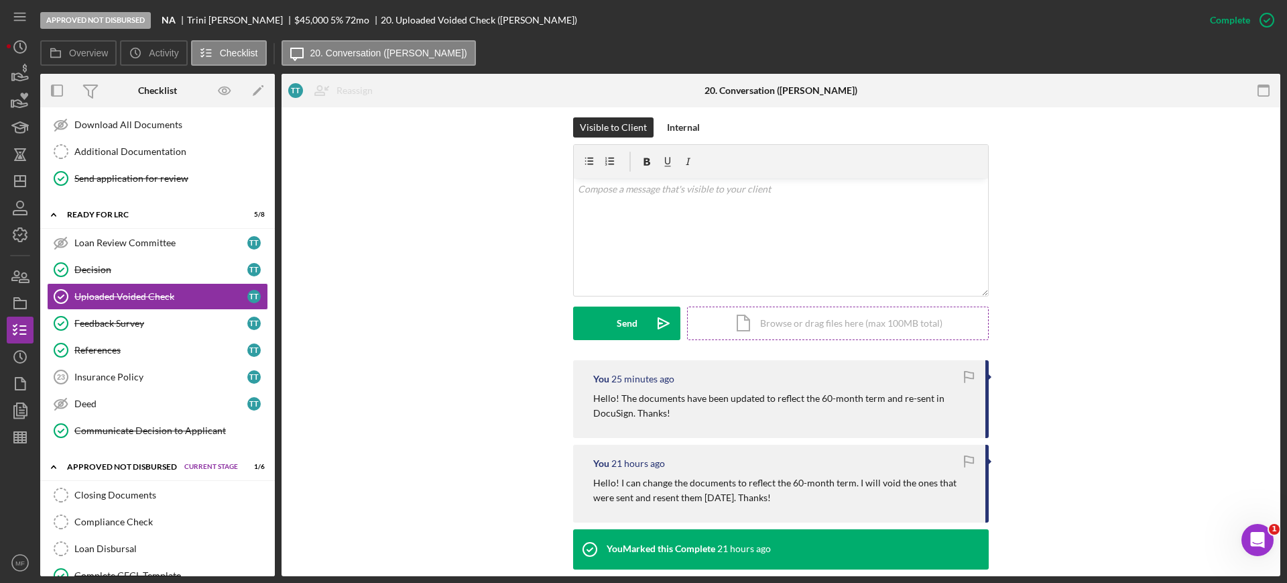
scroll to position [168, 0]
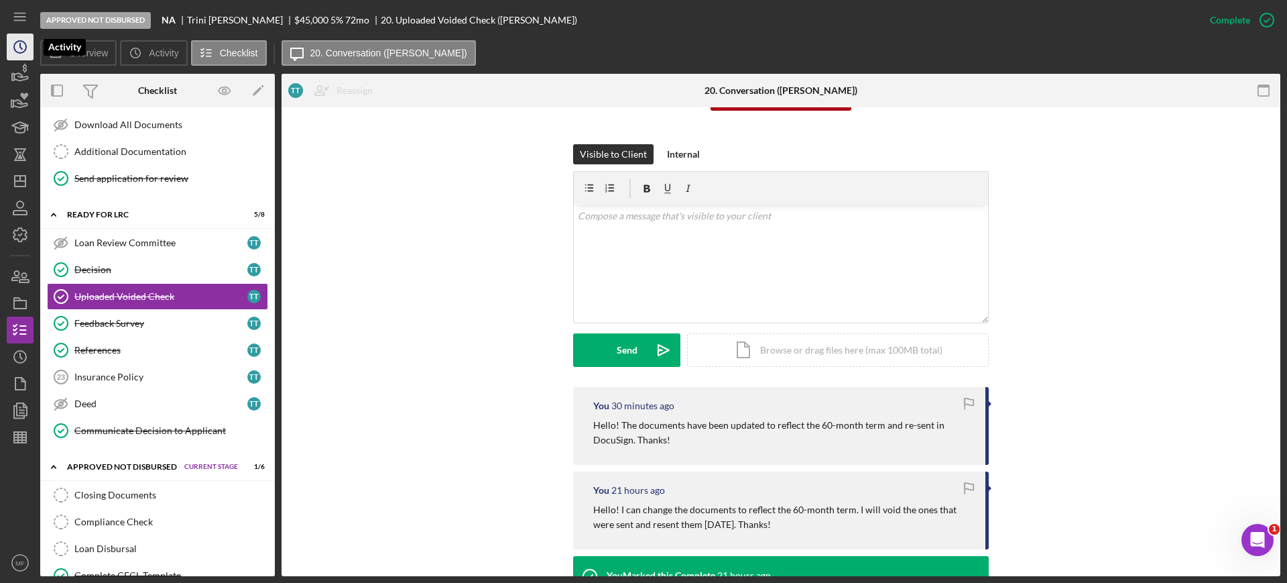
click at [15, 54] on icon "Icon/History" at bounding box center [20, 47] width 34 height 34
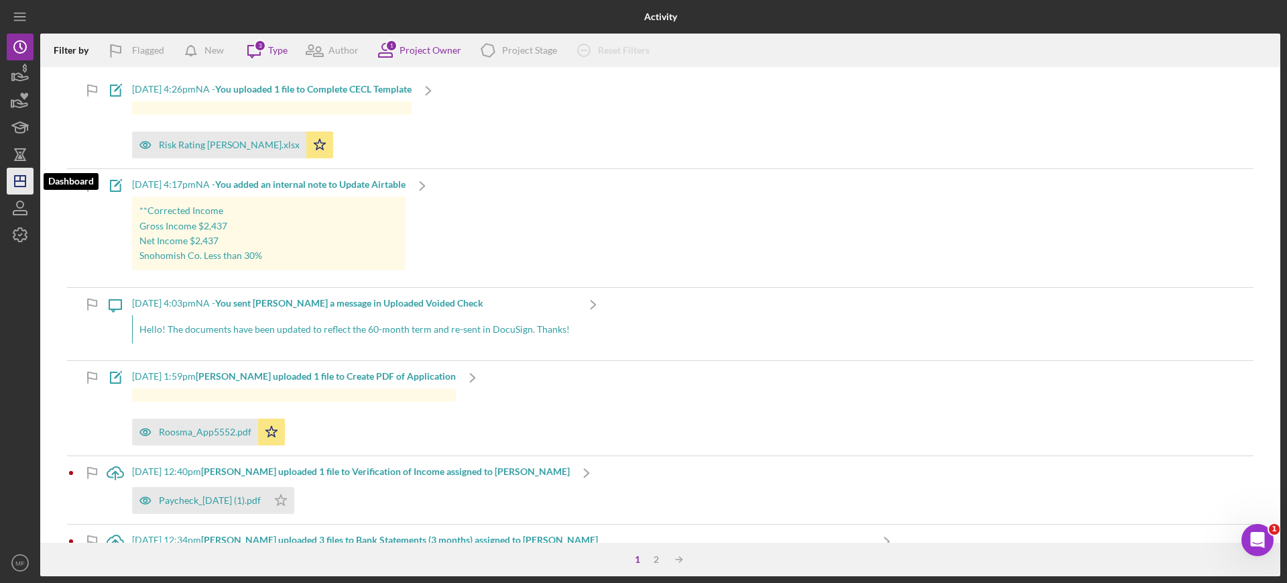
click at [21, 186] on polygon "button" at bounding box center [20, 181] width 11 height 11
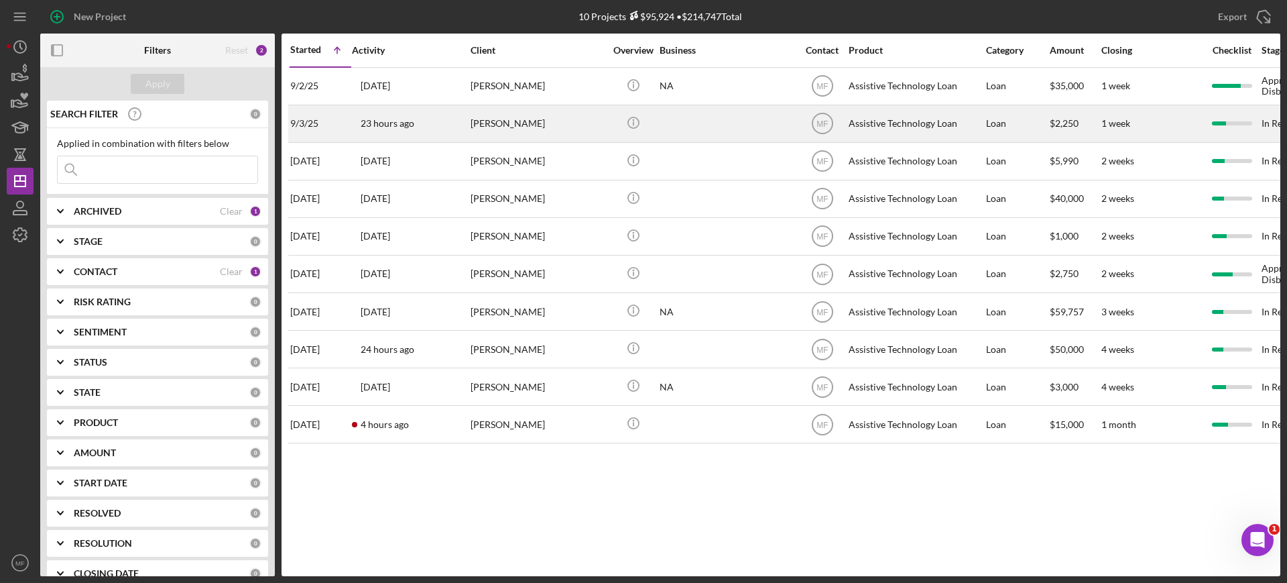
click at [551, 121] on div "[PERSON_NAME]" at bounding box center [538, 124] width 134 height 36
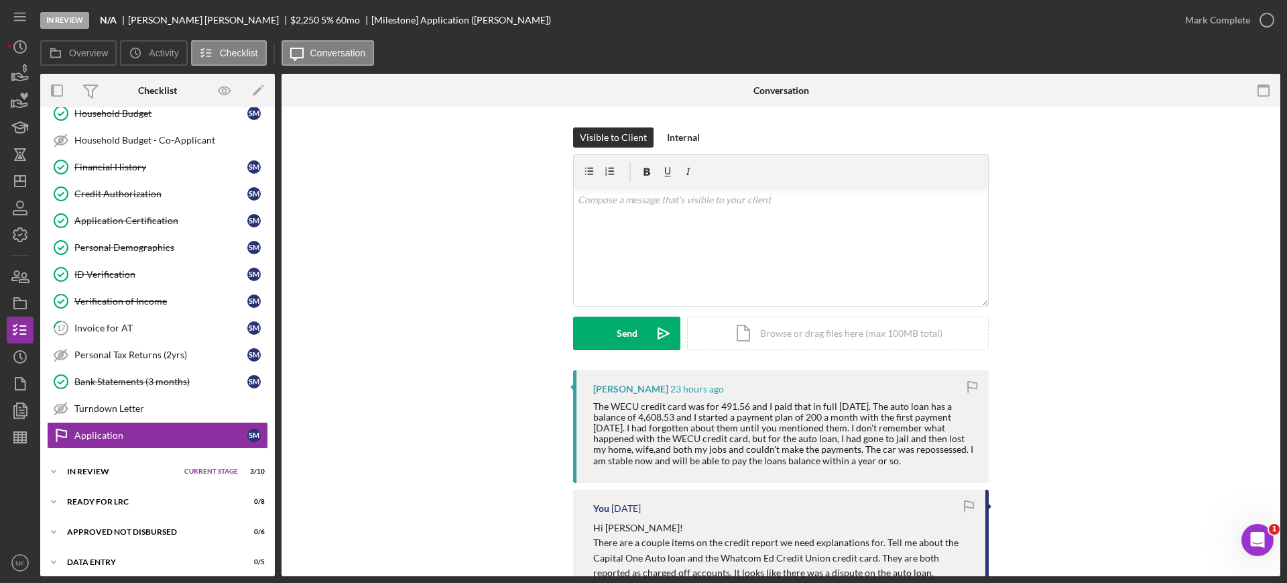
scroll to position [369, 0]
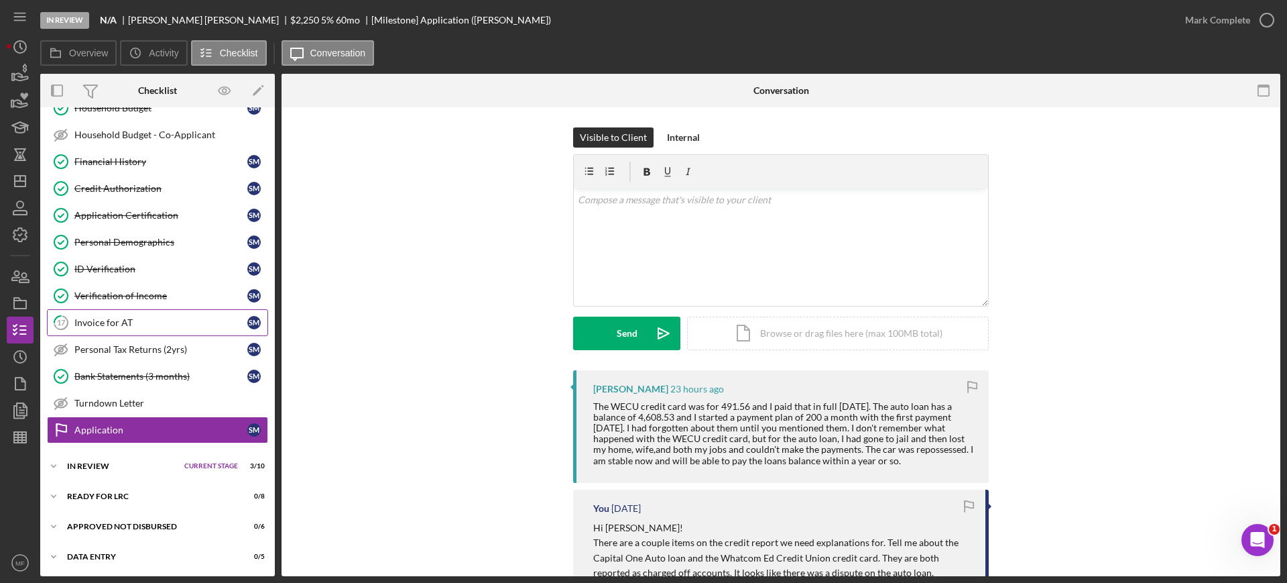
click at [139, 322] on div "Invoice for AT" at bounding box center [160, 322] width 173 height 11
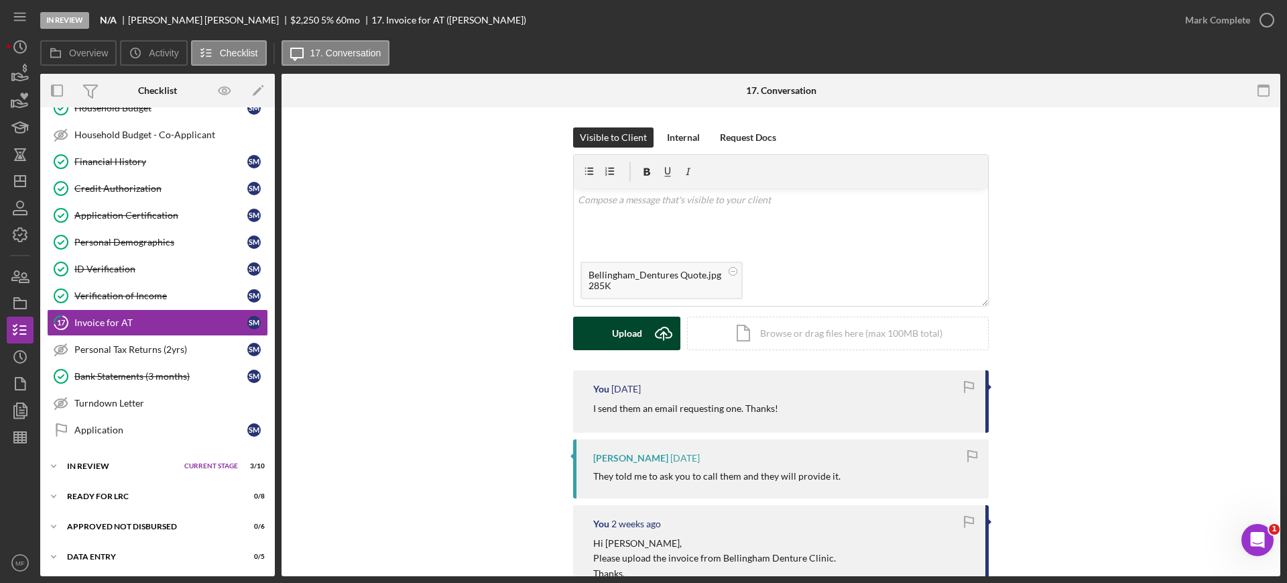
click at [628, 332] on div "Upload" at bounding box center [627, 333] width 30 height 34
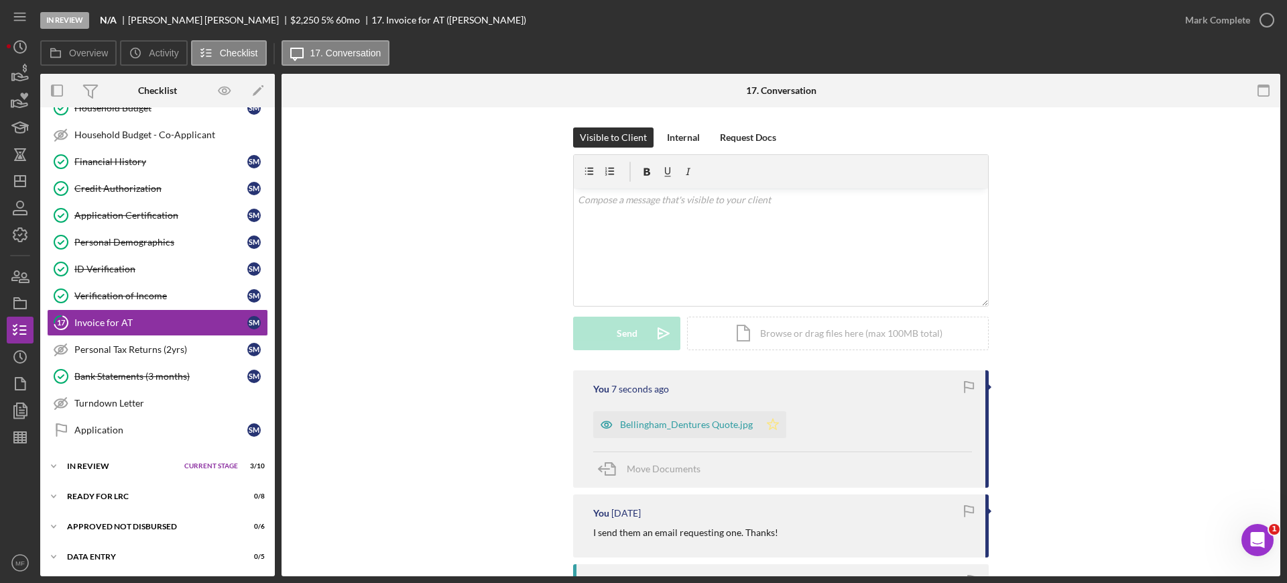
click at [772, 423] on icon "Icon/Star" at bounding box center [773, 424] width 27 height 27
click at [1260, 22] on icon "button" at bounding box center [1267, 20] width 34 height 34
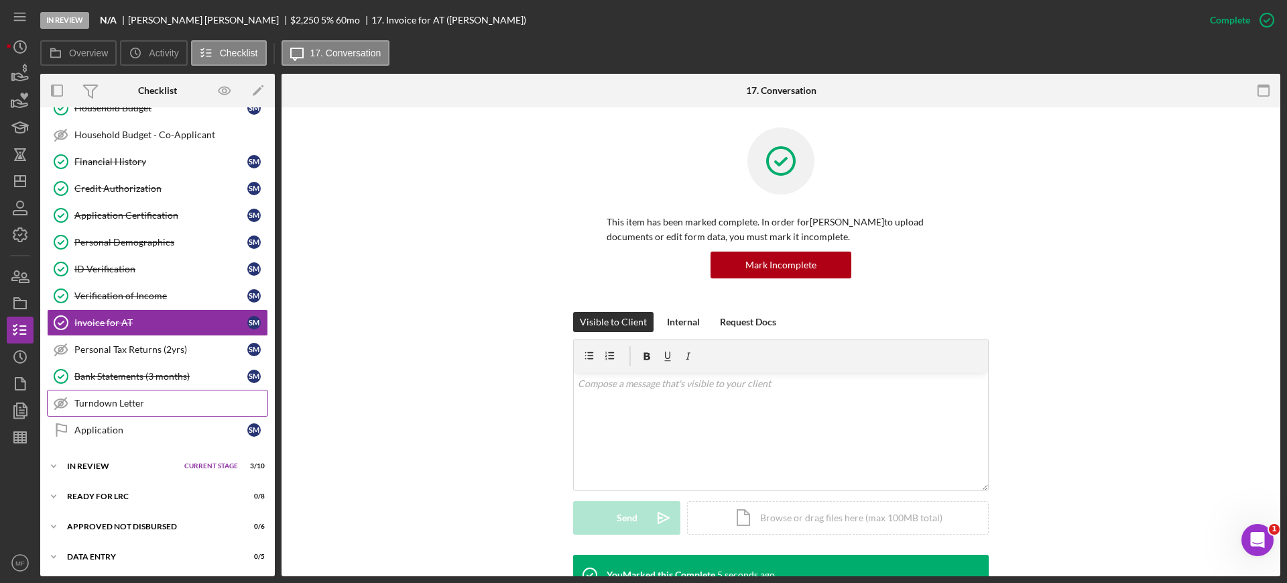
click at [141, 407] on div "Turndown Letter" at bounding box center [170, 403] width 193 height 11
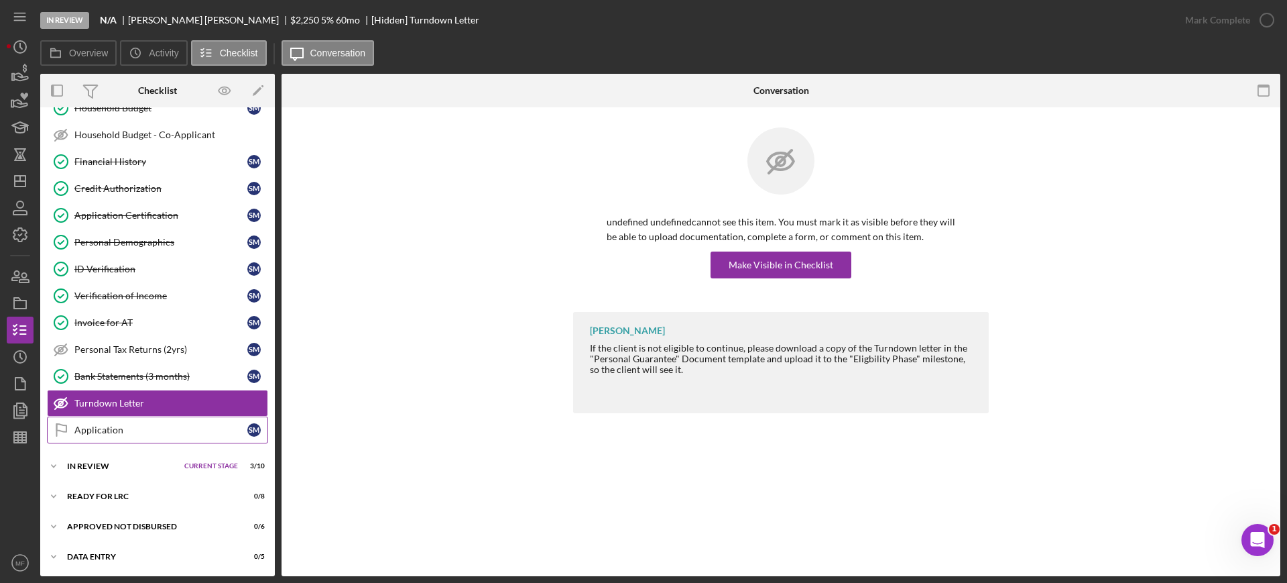
click at [114, 430] on div "Application" at bounding box center [160, 429] width 173 height 11
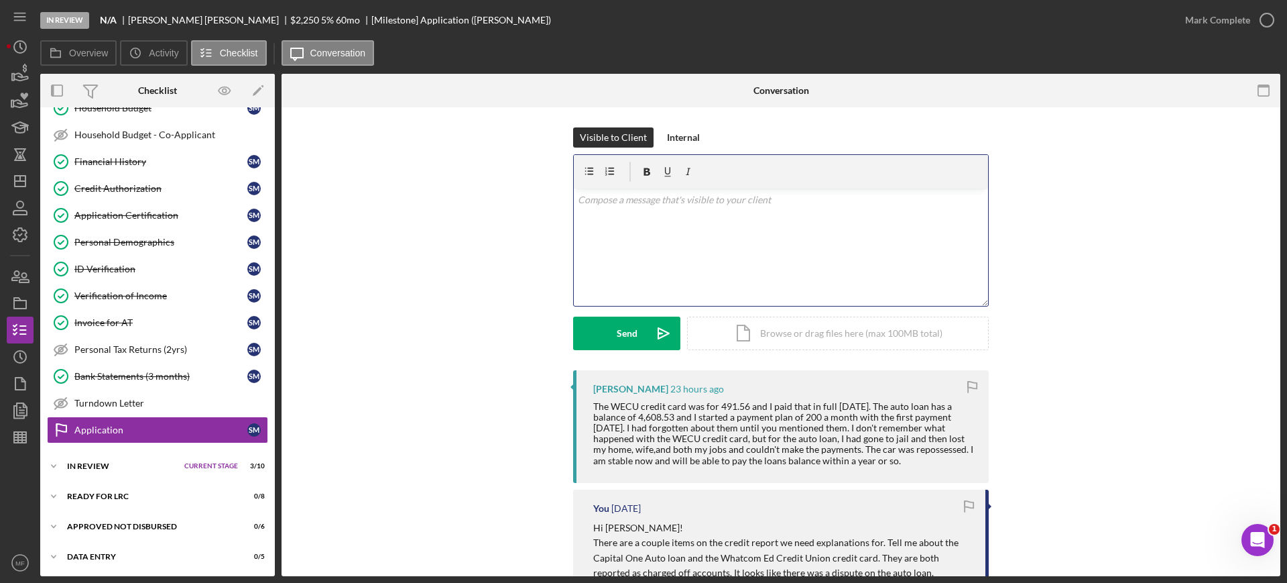
click at [637, 204] on p at bounding box center [781, 199] width 407 height 15
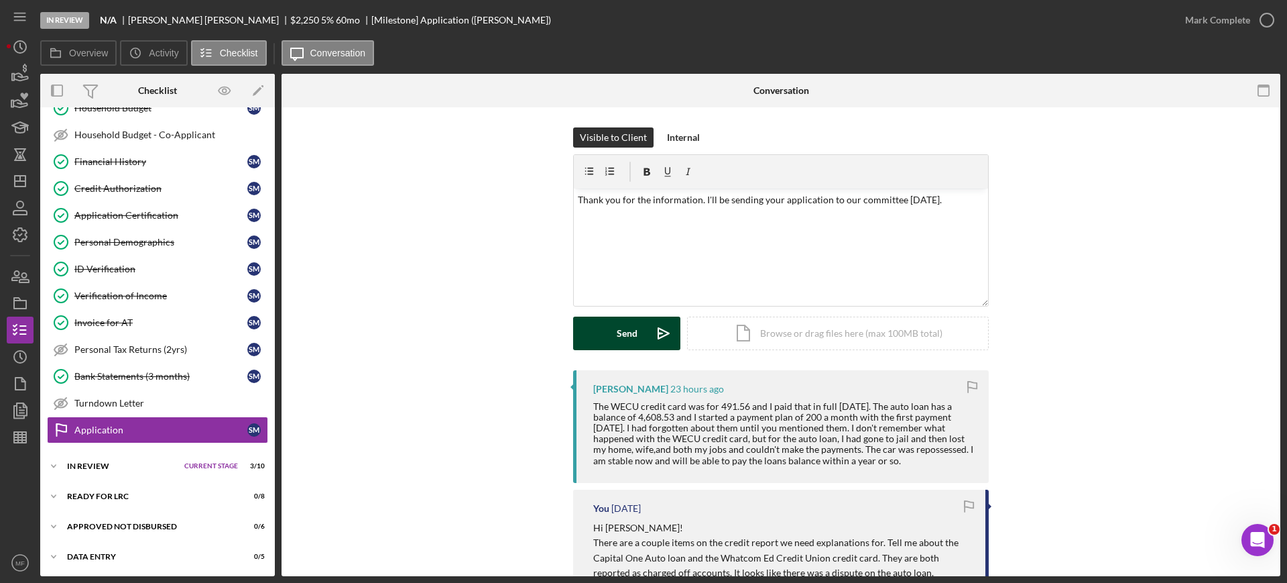
click at [629, 332] on div "Send" at bounding box center [627, 333] width 21 height 34
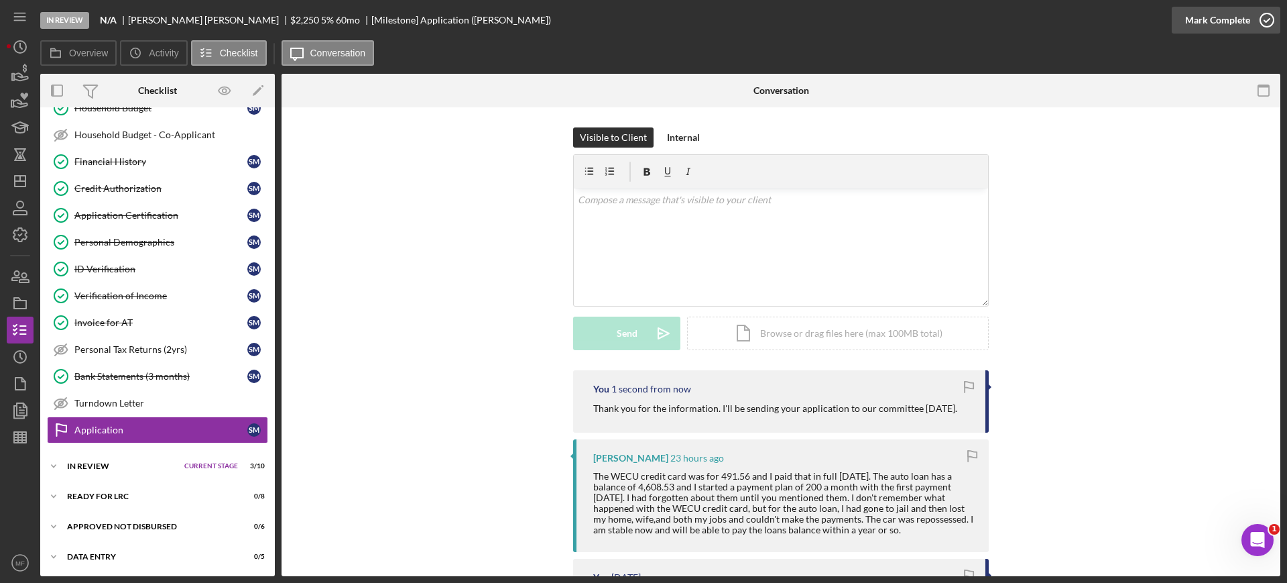
click at [1236, 25] on div "Mark Complete" at bounding box center [1217, 20] width 65 height 27
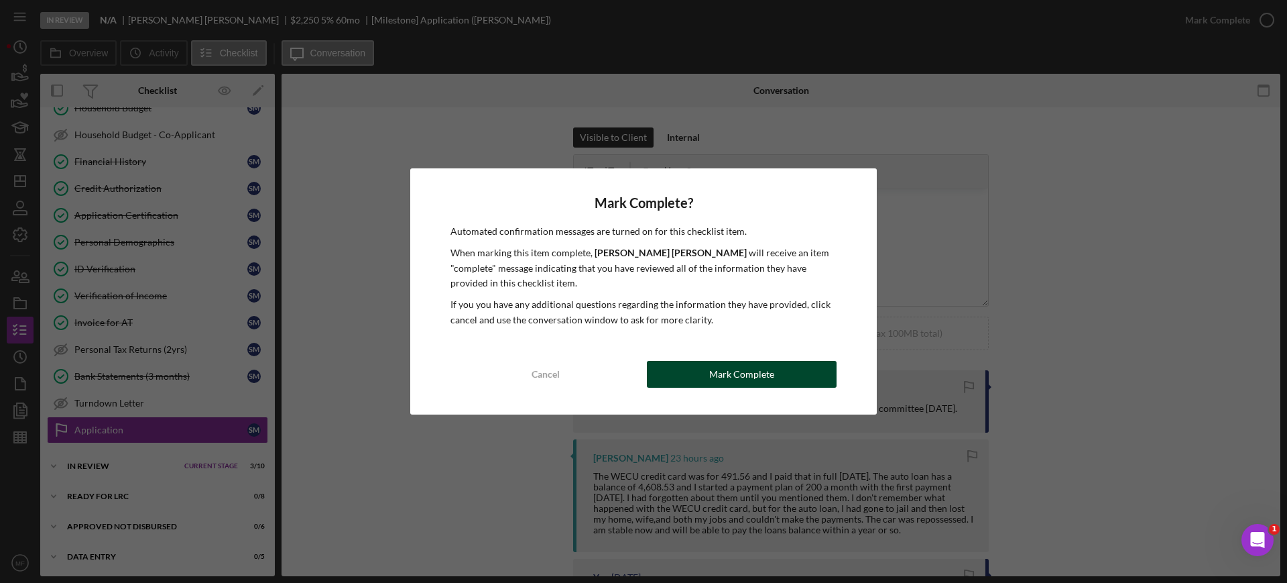
click at [731, 367] on div "Mark Complete" at bounding box center [741, 374] width 65 height 27
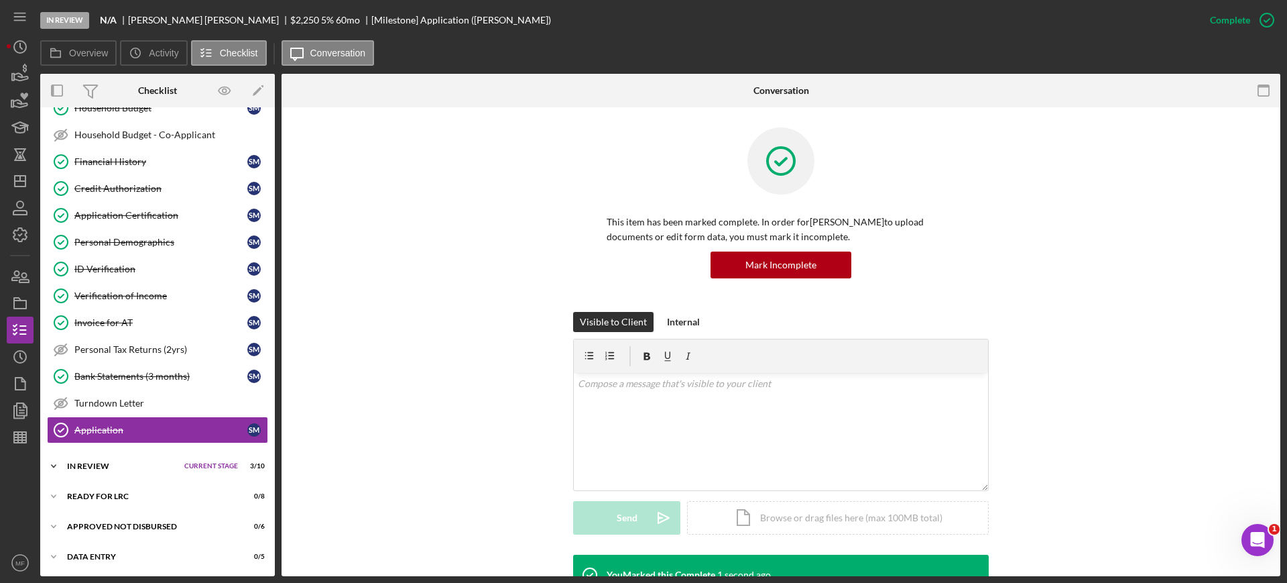
scroll to position [370, 0]
click at [94, 465] on div "In Review" at bounding box center [122, 465] width 111 height 8
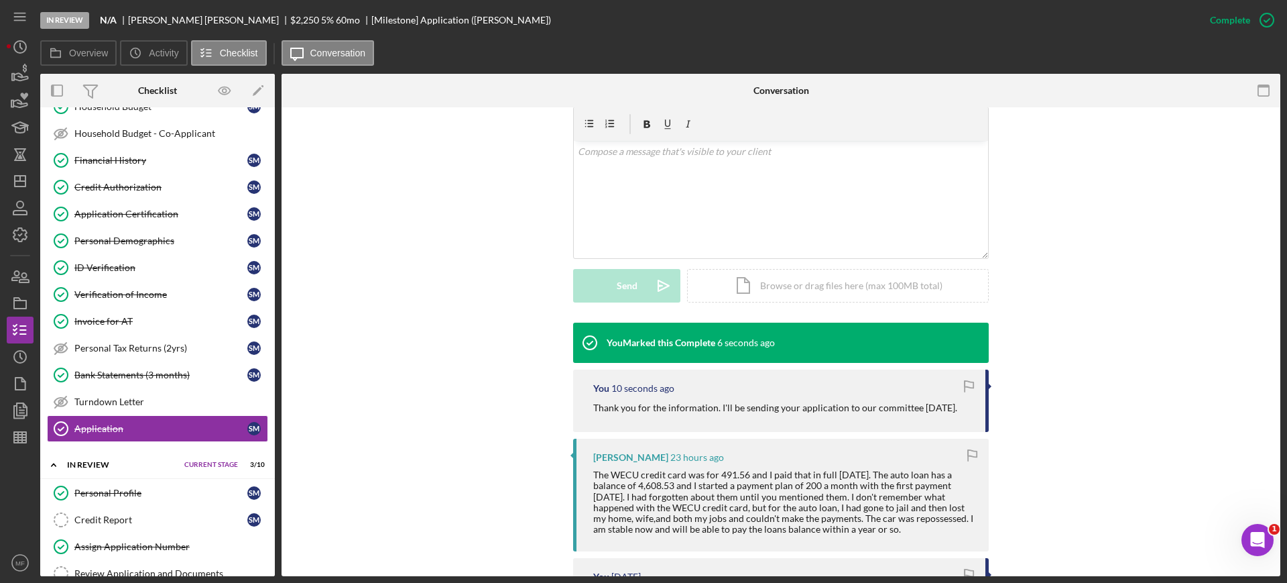
scroll to position [251, 0]
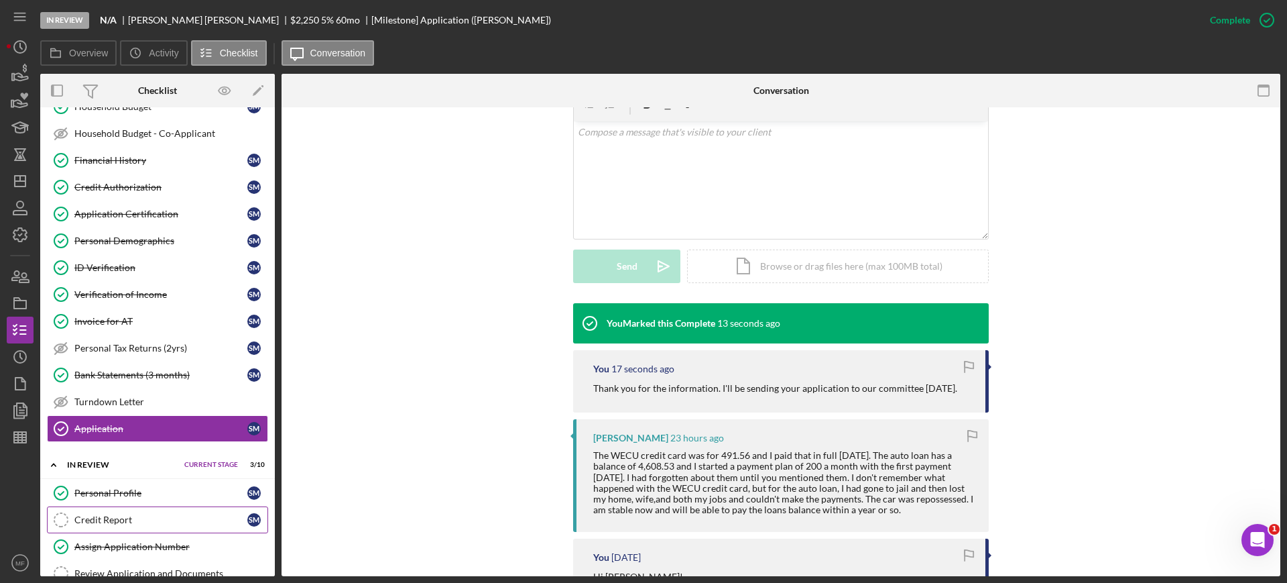
click at [111, 518] on div "Credit Report" at bounding box center [160, 519] width 173 height 11
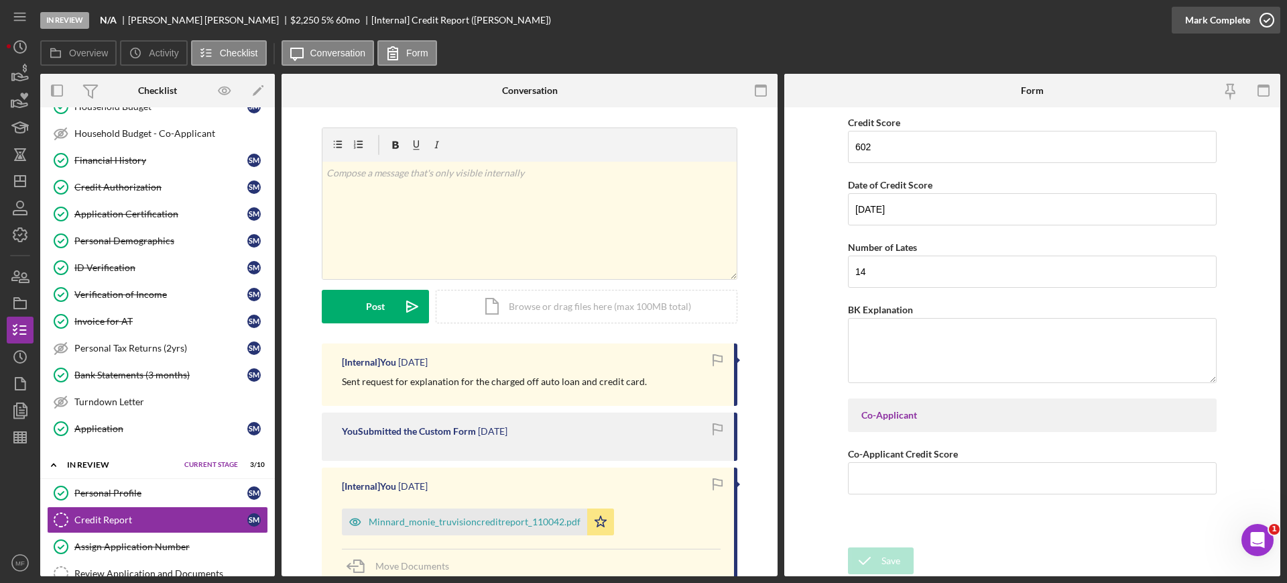
click at [1266, 19] on icon "button" at bounding box center [1267, 20] width 34 height 34
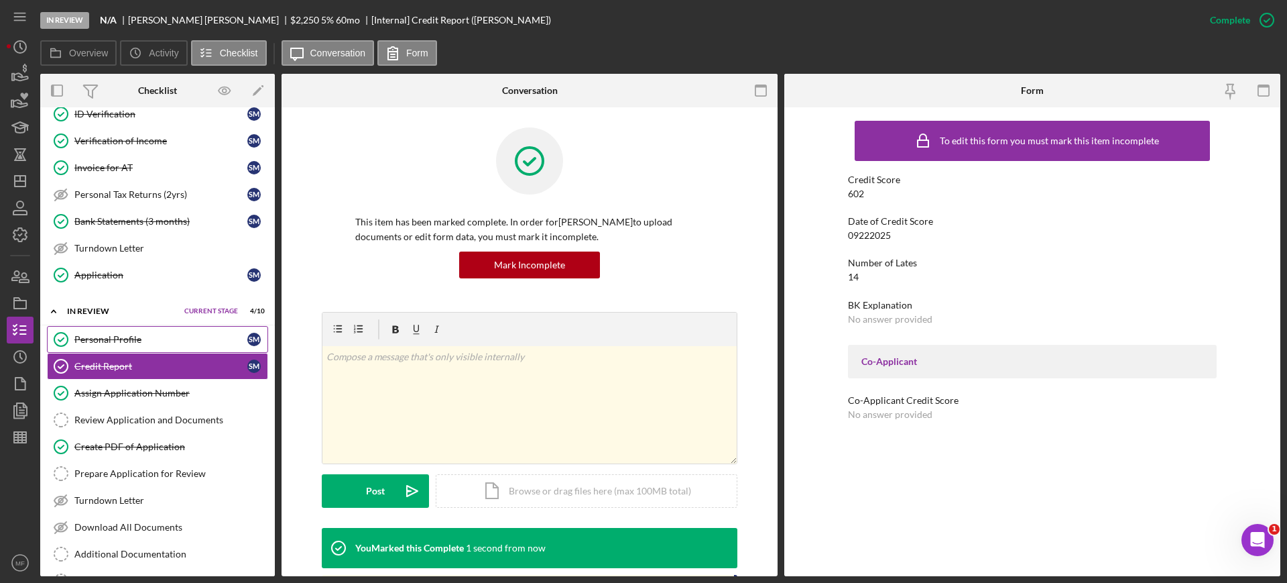
scroll to position [538, 0]
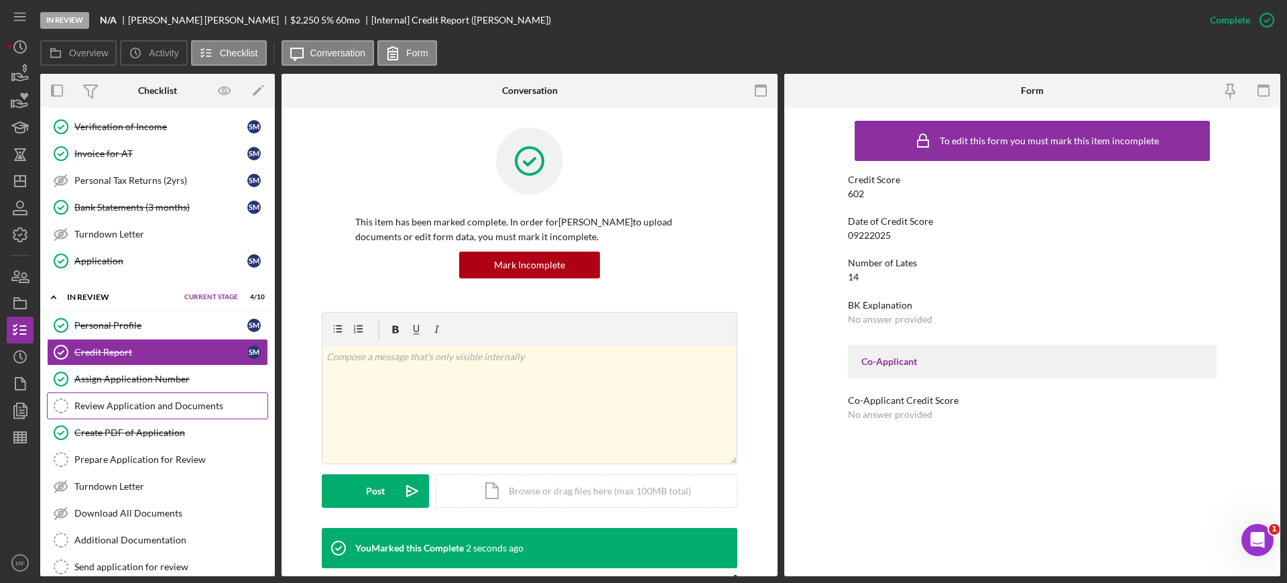
click at [141, 405] on div "Review Application and Documents" at bounding box center [170, 405] width 193 height 11
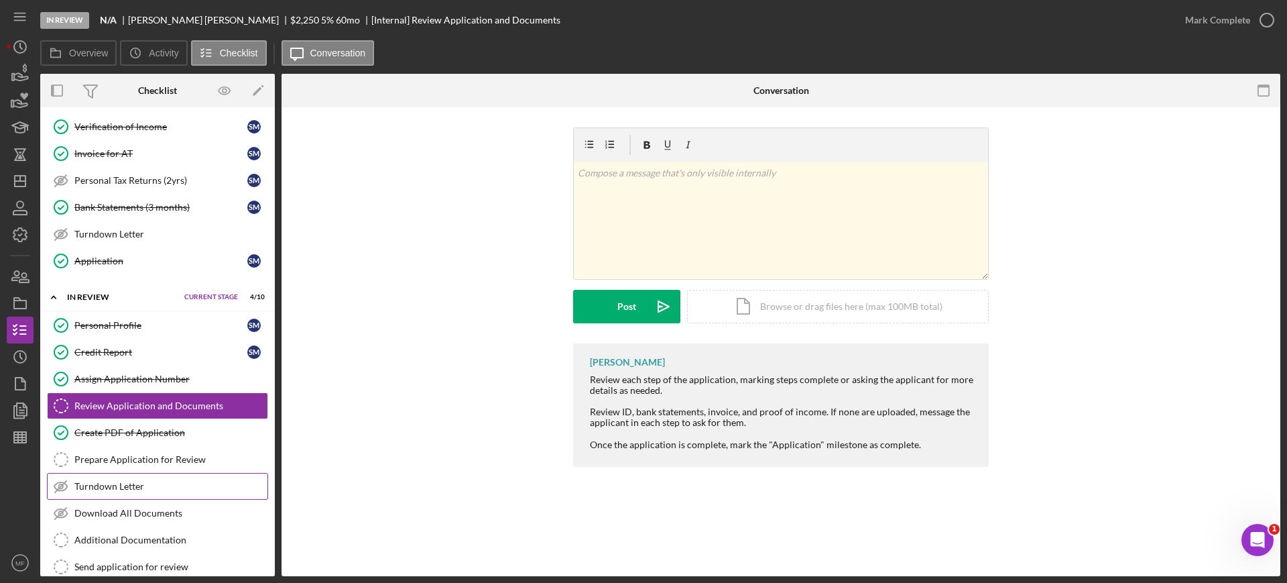
scroll to position [621, 0]
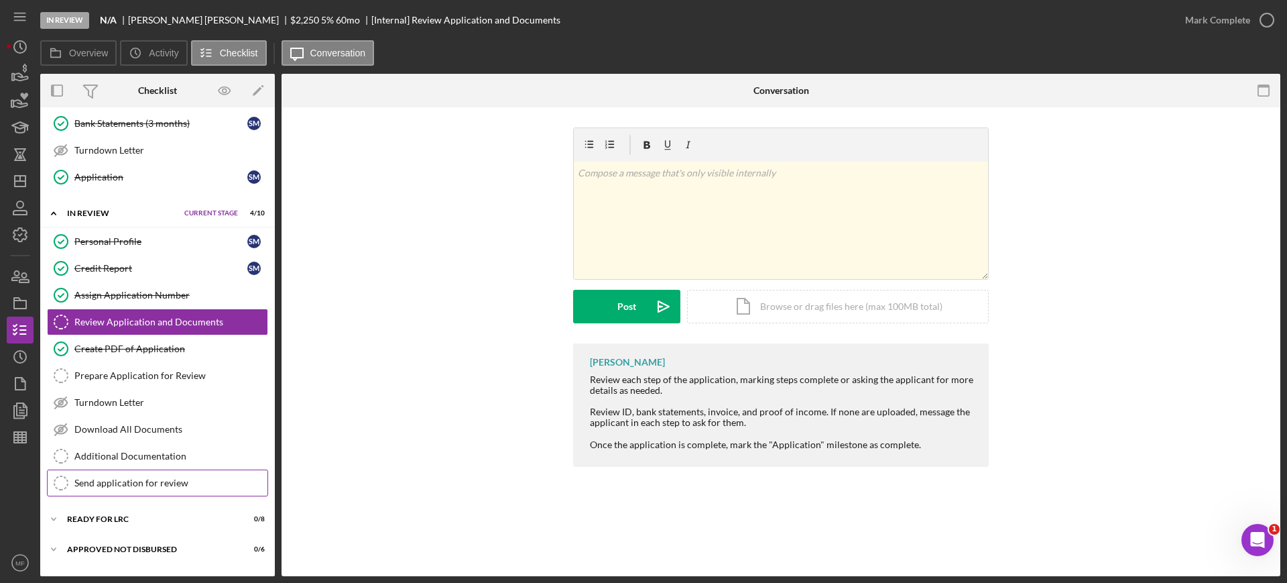
click at [180, 481] on div "Send application for review" at bounding box center [170, 482] width 193 height 11
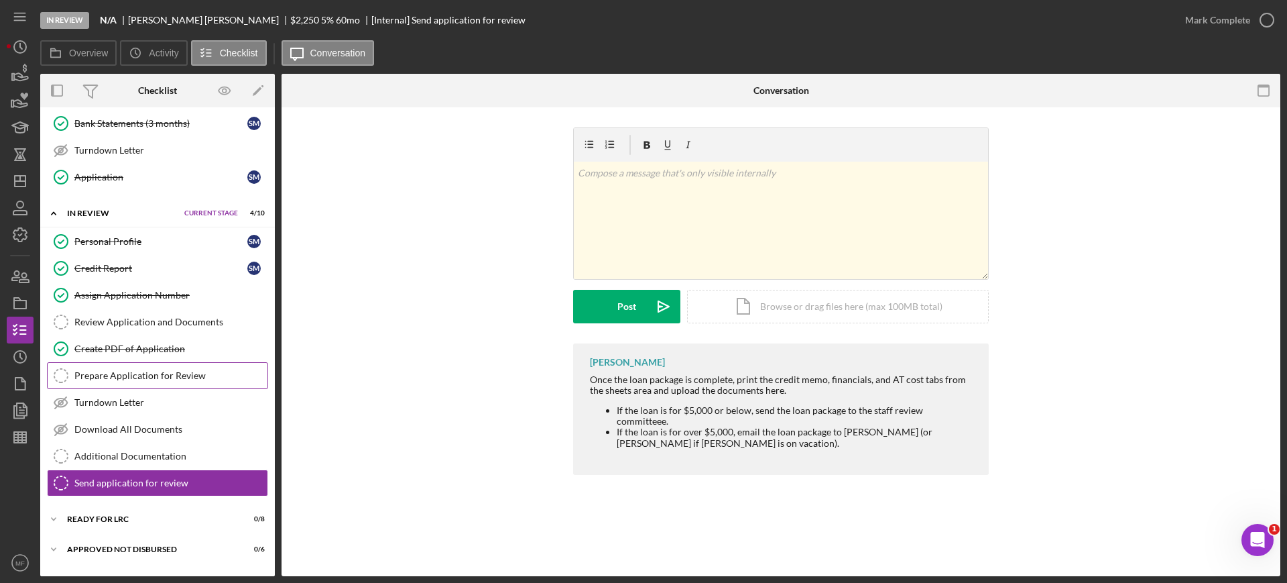
click at [139, 378] on div "Prepare Application for Review" at bounding box center [170, 375] width 193 height 11
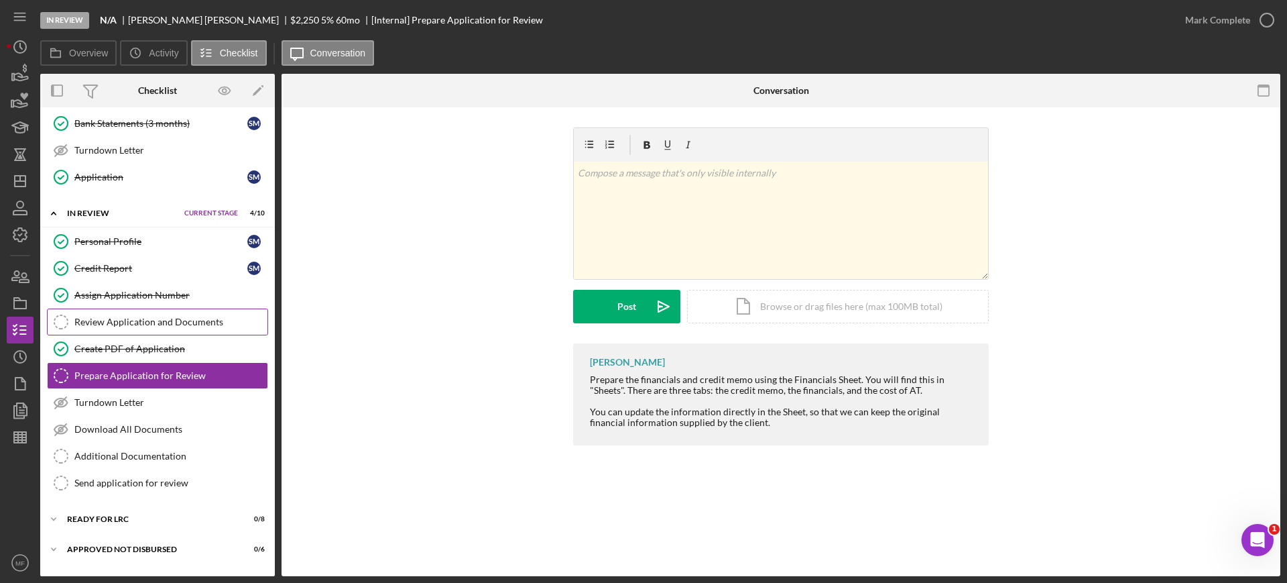
click at [137, 318] on div "Review Application and Documents" at bounding box center [170, 321] width 193 height 11
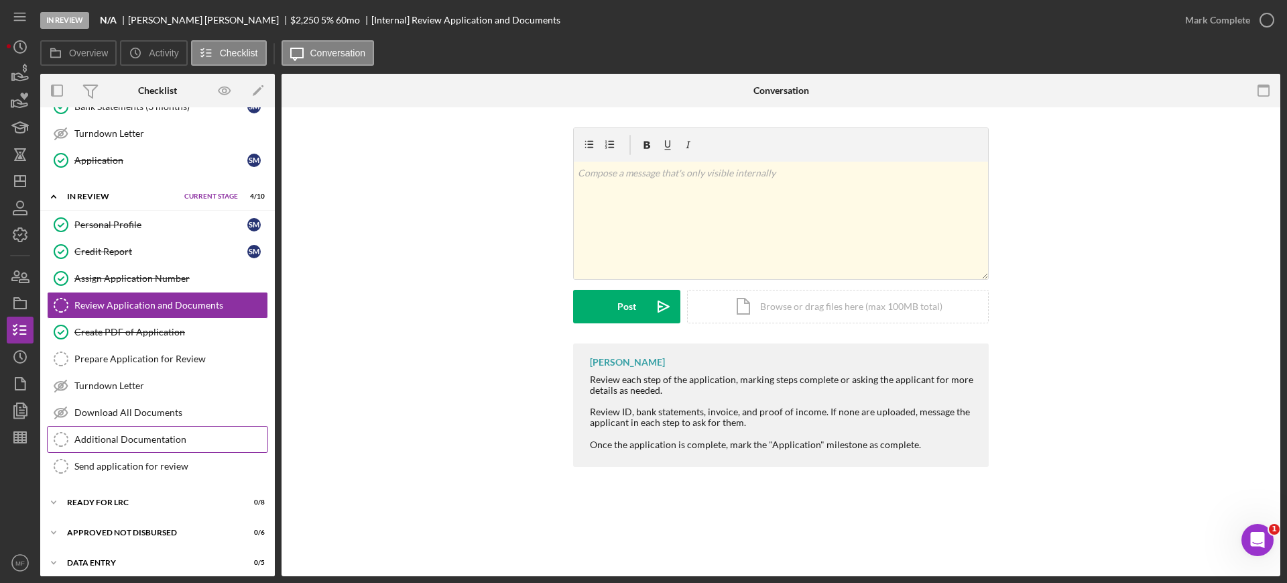
scroll to position [646, 0]
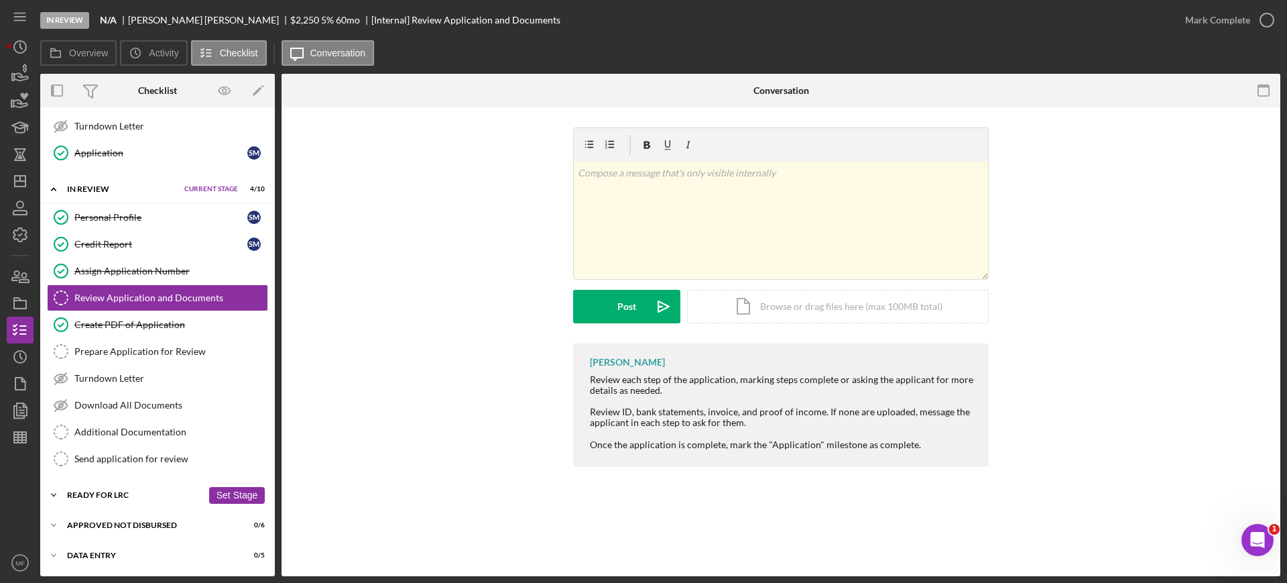
click at [149, 491] on div "Ready for LRC" at bounding box center [134, 495] width 135 height 8
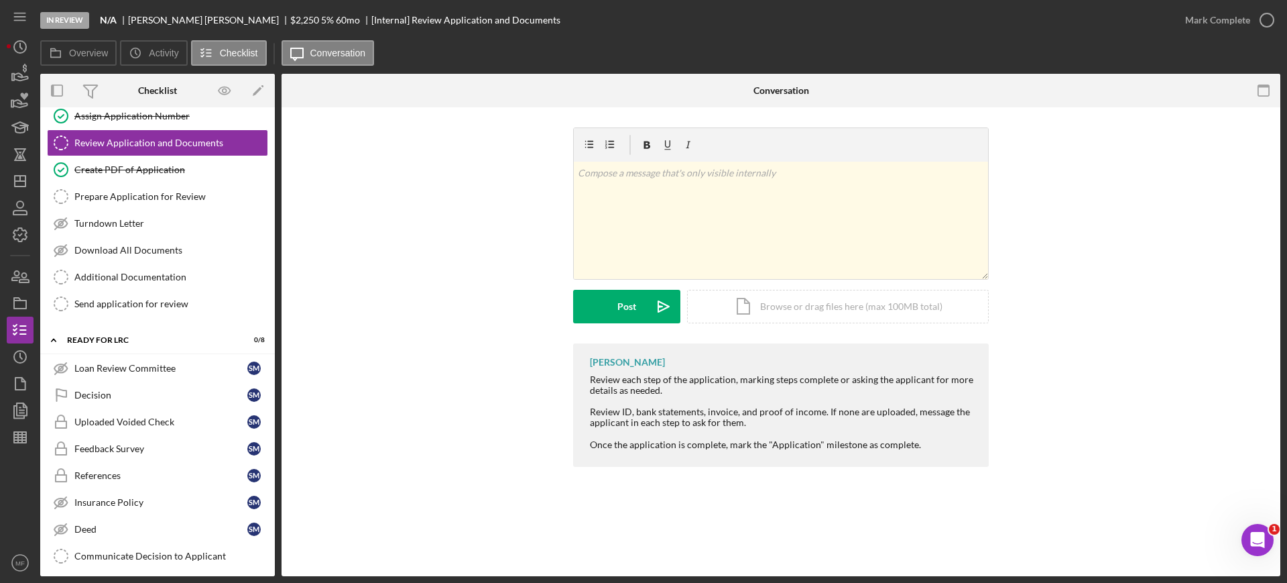
scroll to position [867, 0]
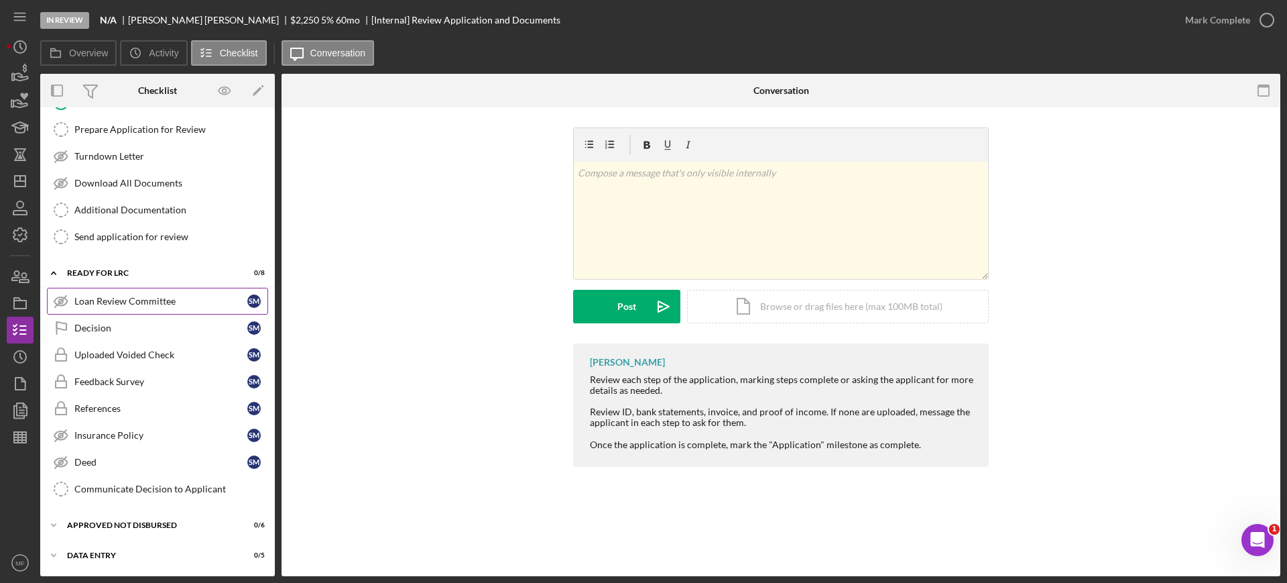
click at [145, 307] on link "Loan Review Committee Loan Review Committee S M" at bounding box center [157, 301] width 221 height 27
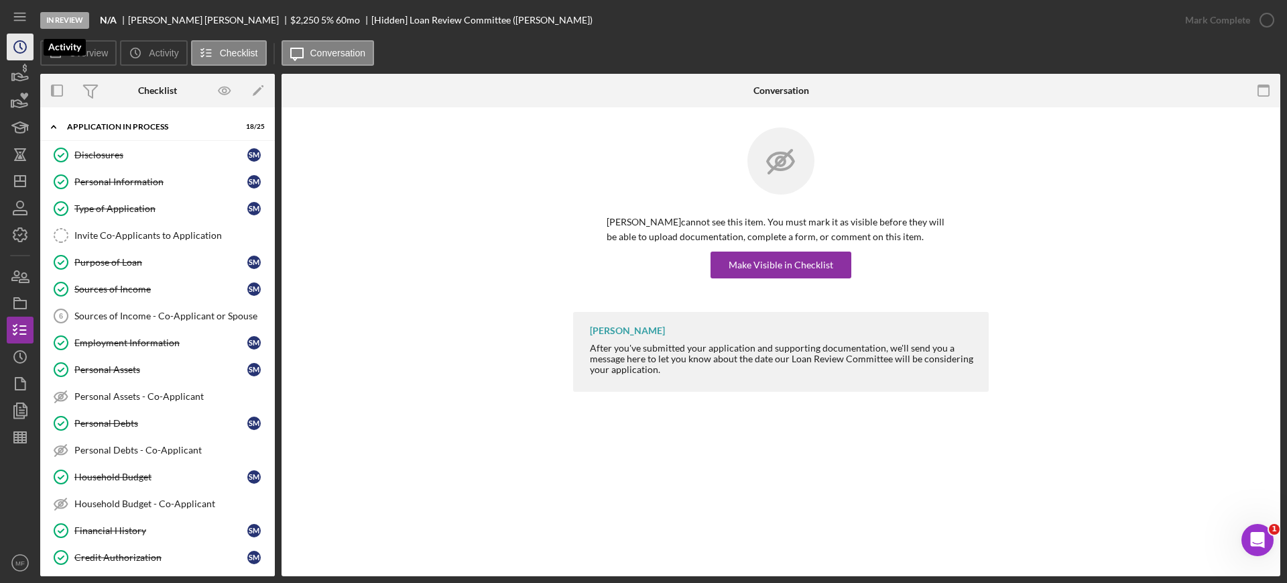
click at [23, 46] on icon "Icon/History" at bounding box center [20, 47] width 34 height 34
